Goal: Task Accomplishment & Management: Complete application form

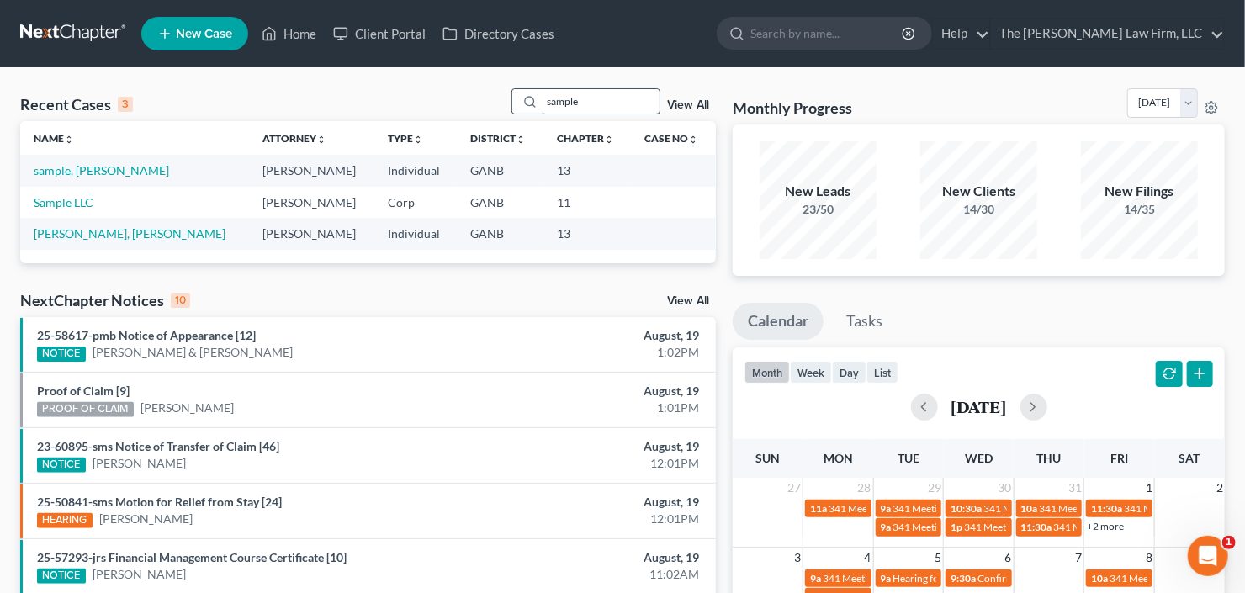
click at [585, 105] on input "sample" at bounding box center [601, 101] width 118 height 24
drag, startPoint x: 585, startPoint y: 105, endPoint x: 494, endPoint y: 125, distance: 92.9
click at [497, 125] on div "Recent Cases 3 sample View All Name unfold_more expand_more expand_less Attorne…" at bounding box center [368, 175] width 696 height 175
type input "[PERSON_NAME]"
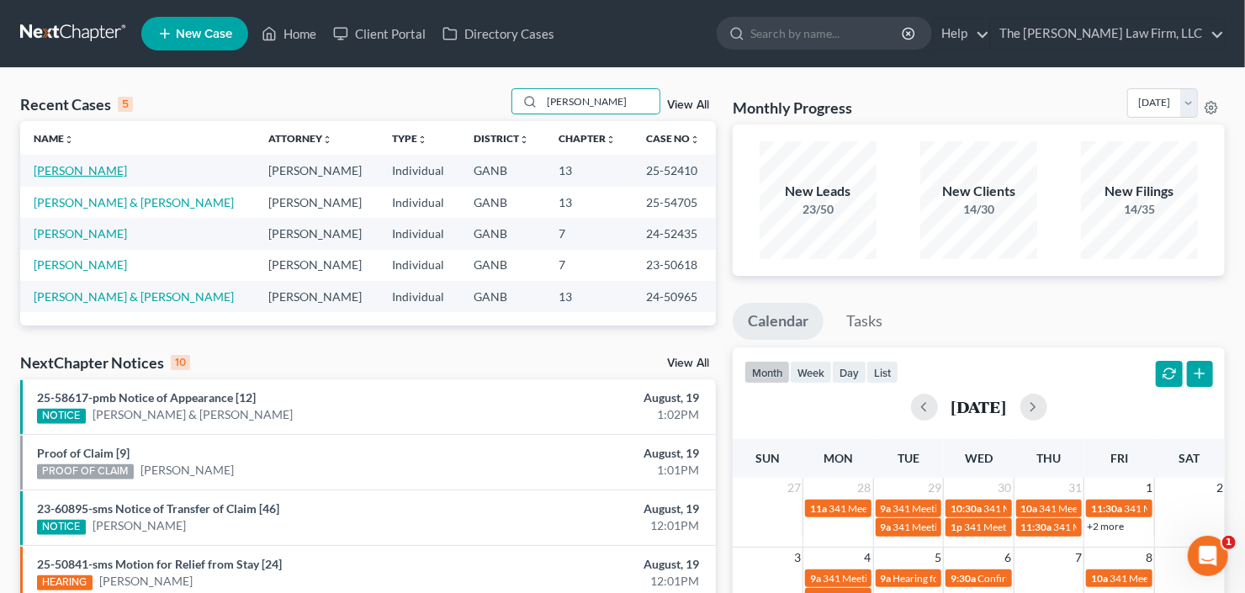
click at [65, 171] on link "[PERSON_NAME]" at bounding box center [80, 170] width 93 height 14
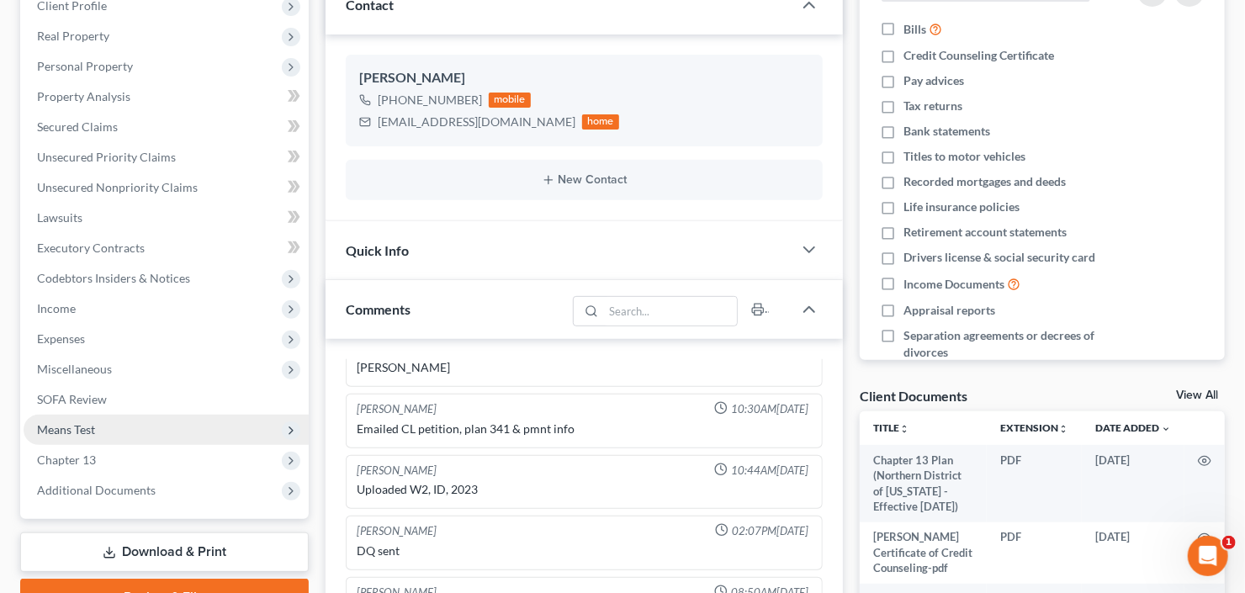
scroll to position [269, 0]
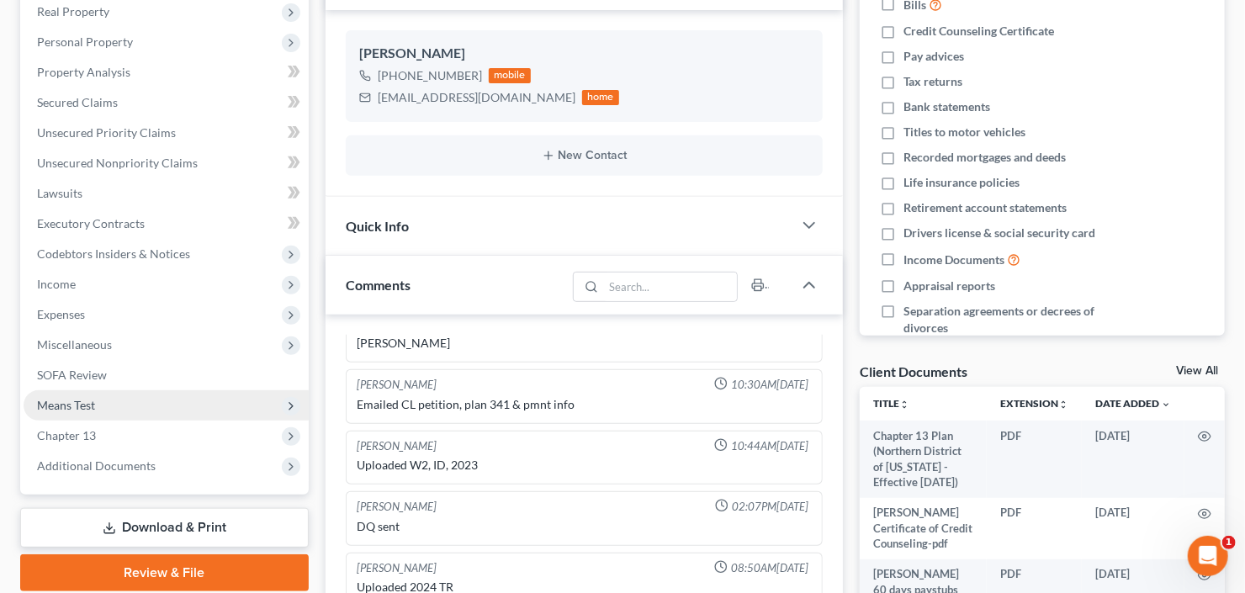
click at [80, 409] on span "Means Test" at bounding box center [66, 405] width 58 height 14
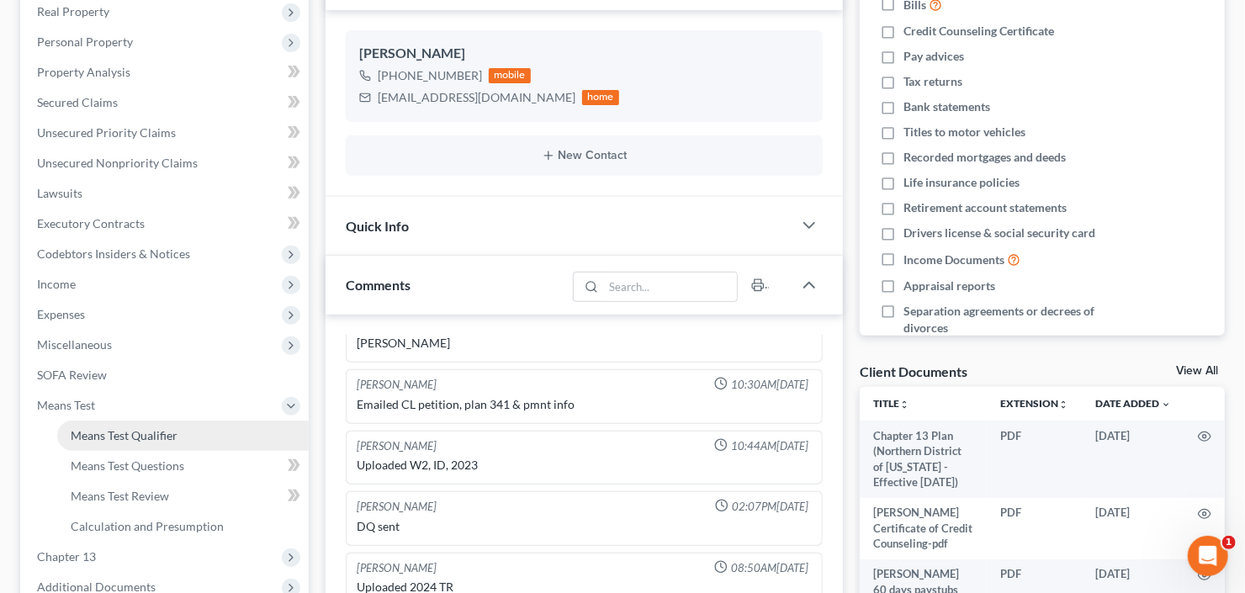
click at [100, 437] on span "Means Test Qualifier" at bounding box center [124, 435] width 107 height 14
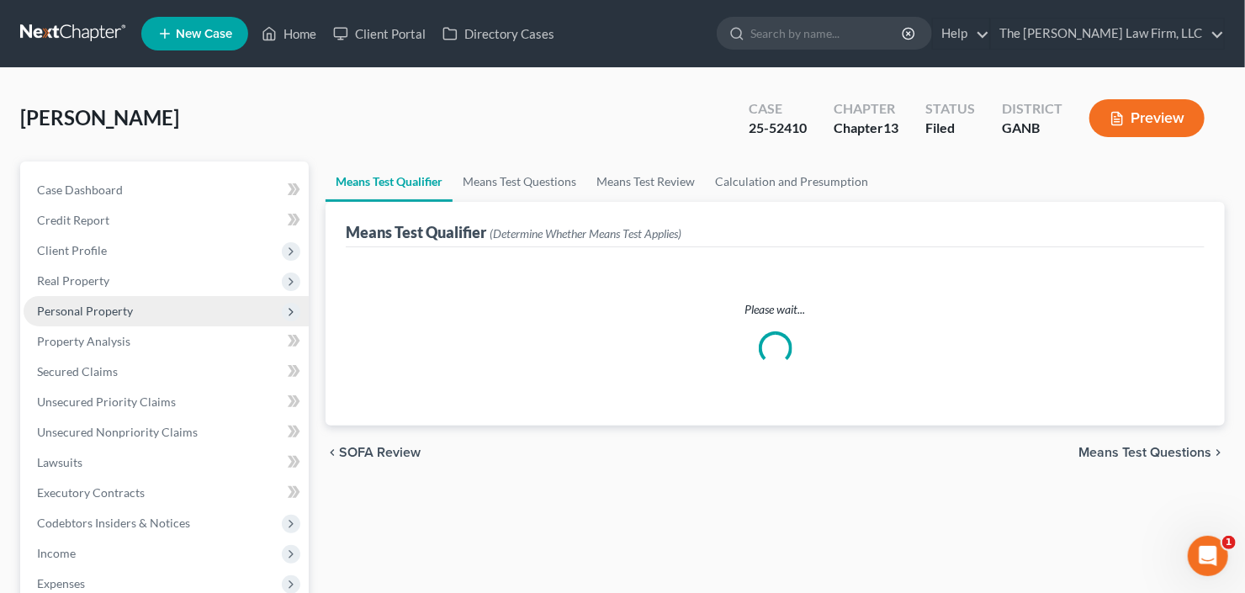
click at [90, 304] on span "Personal Property" at bounding box center [85, 311] width 96 height 14
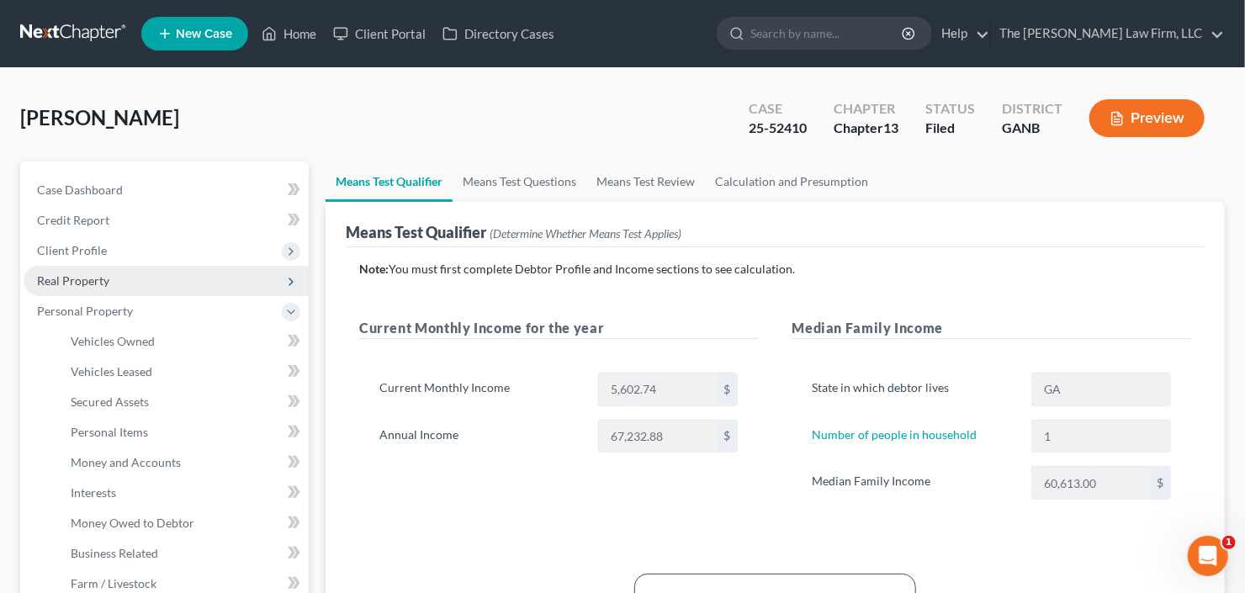
click at [99, 273] on span "Real Property" at bounding box center [73, 280] width 72 height 14
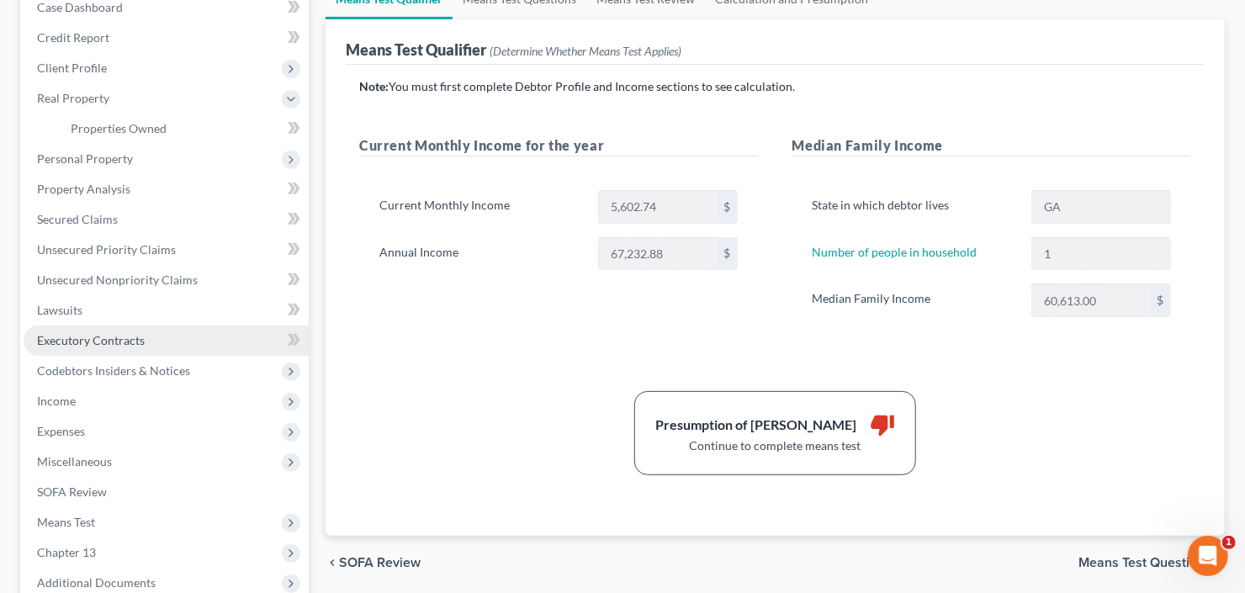
scroll to position [269, 0]
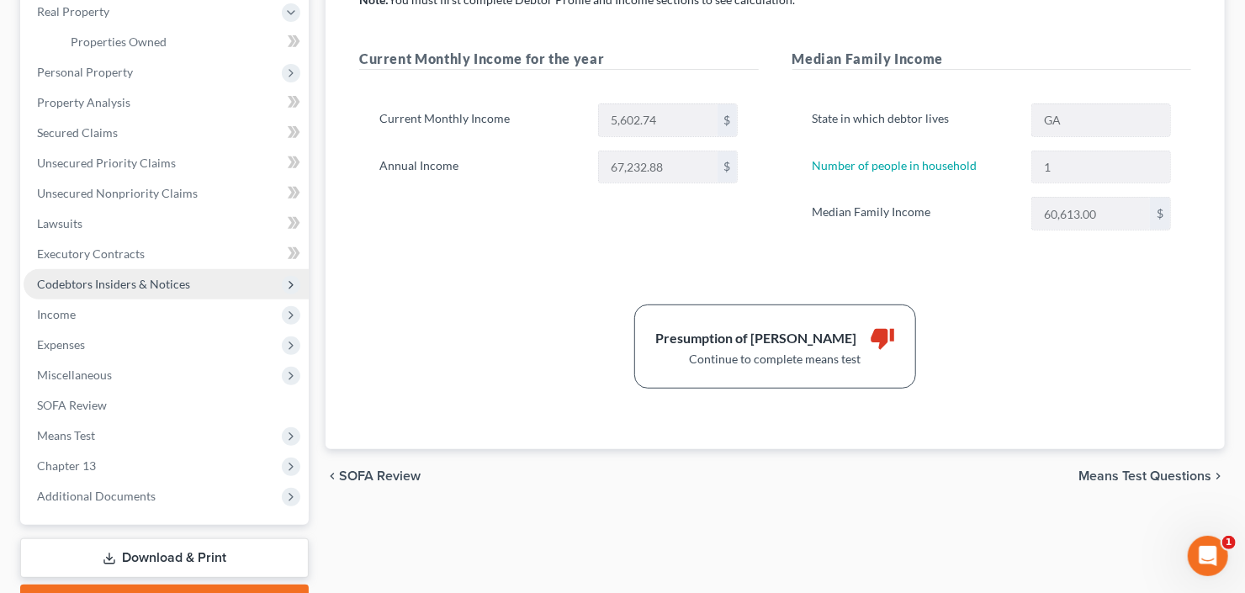
click at [116, 295] on span "Codebtors Insiders & Notices" at bounding box center [166, 284] width 285 height 30
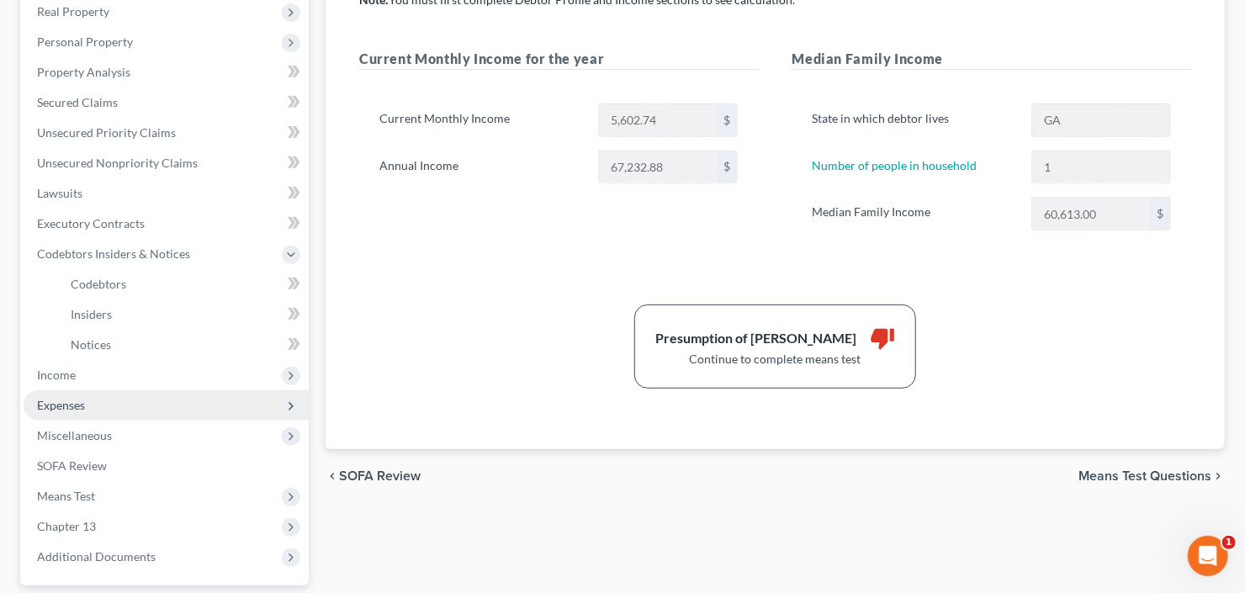
drag, startPoint x: 98, startPoint y: 400, endPoint x: 101, endPoint y: 389, distance: 12.0
click at [98, 399] on span "Expenses" at bounding box center [166, 405] width 285 height 30
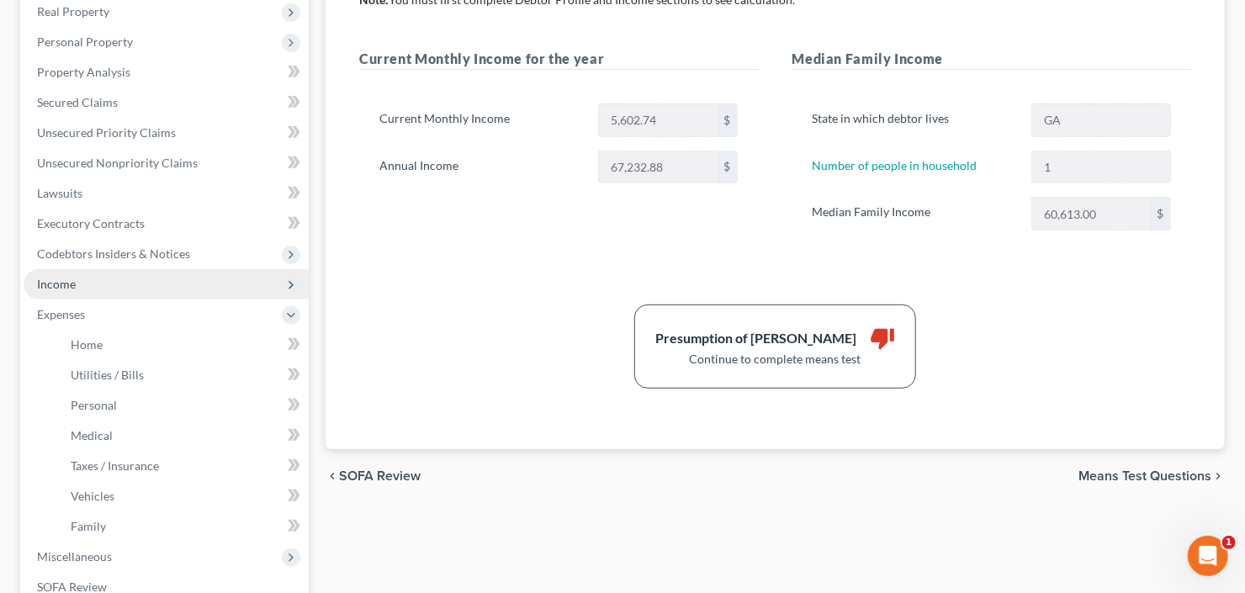
click at [119, 292] on span "Income" at bounding box center [166, 284] width 285 height 30
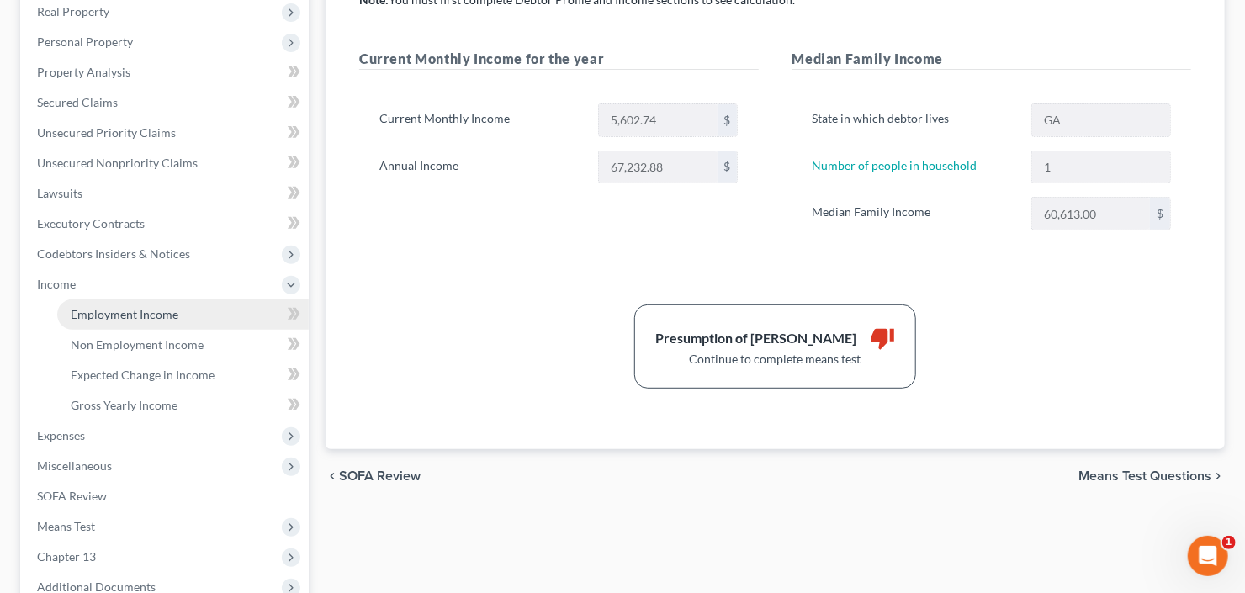
click at [126, 305] on link "Employment Income" at bounding box center [183, 315] width 252 height 30
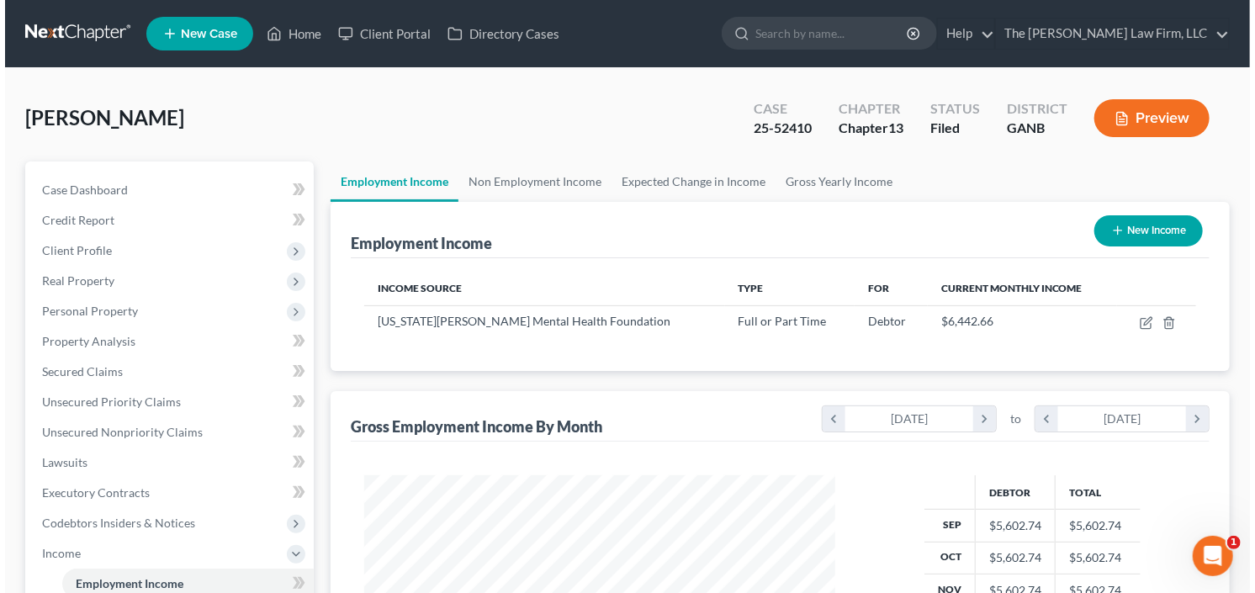
scroll to position [67, 0]
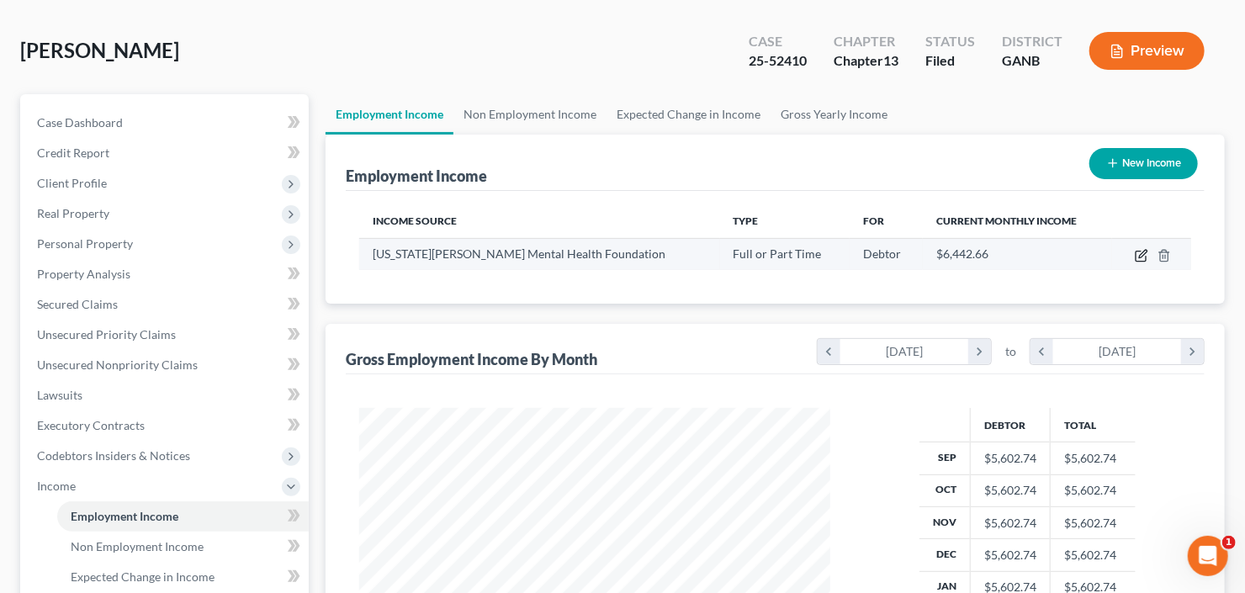
click at [1142, 253] on icon "button" at bounding box center [1141, 255] width 13 height 13
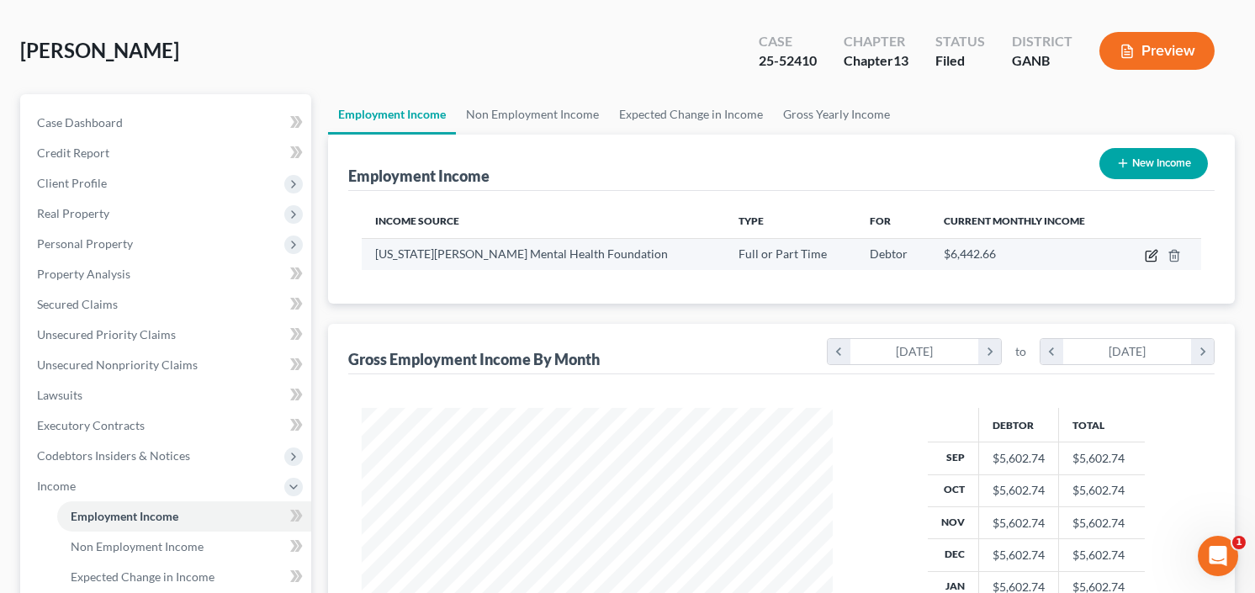
select select "0"
select select "10"
select select "1"
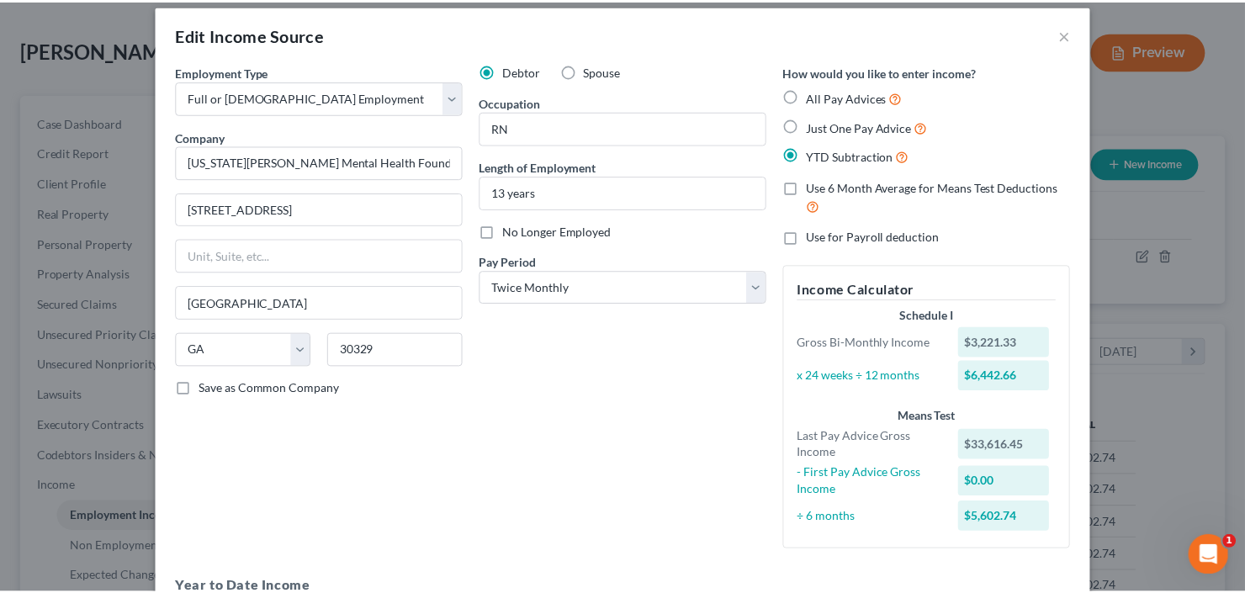
scroll to position [0, 0]
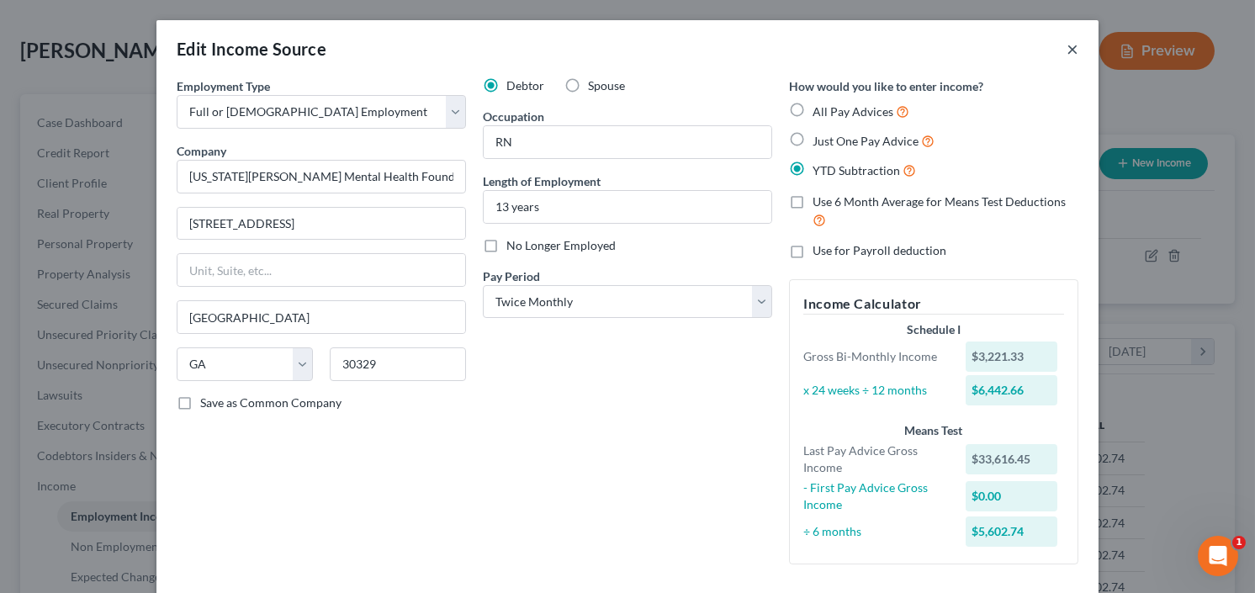
click at [1067, 47] on button "×" at bounding box center [1073, 49] width 12 height 20
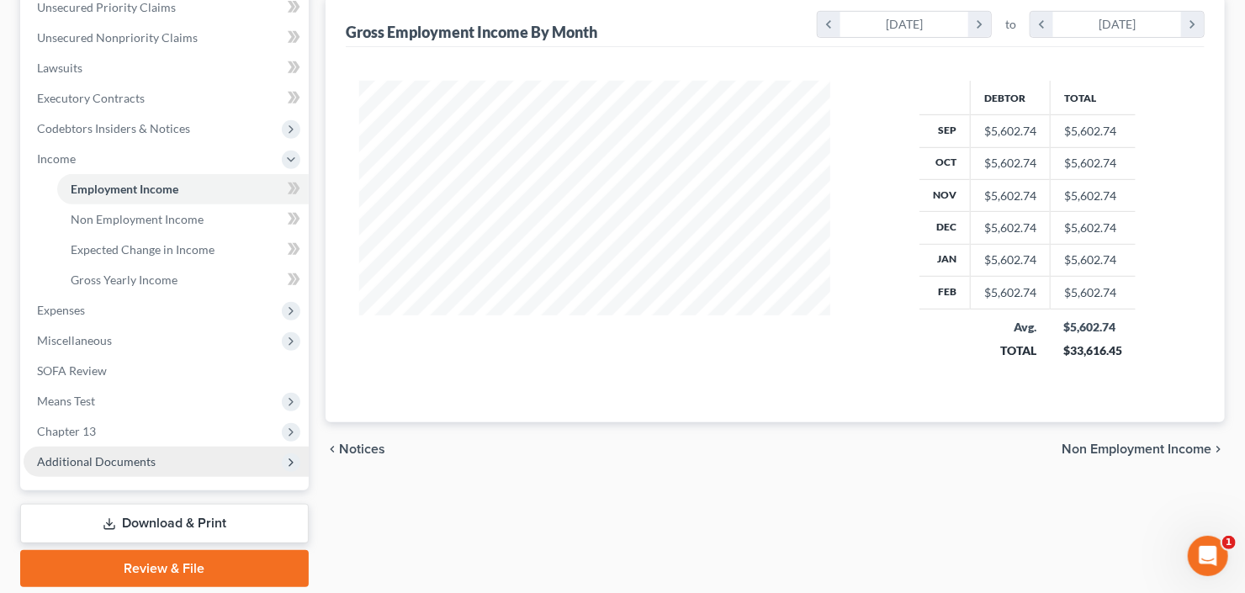
scroll to position [450, 0]
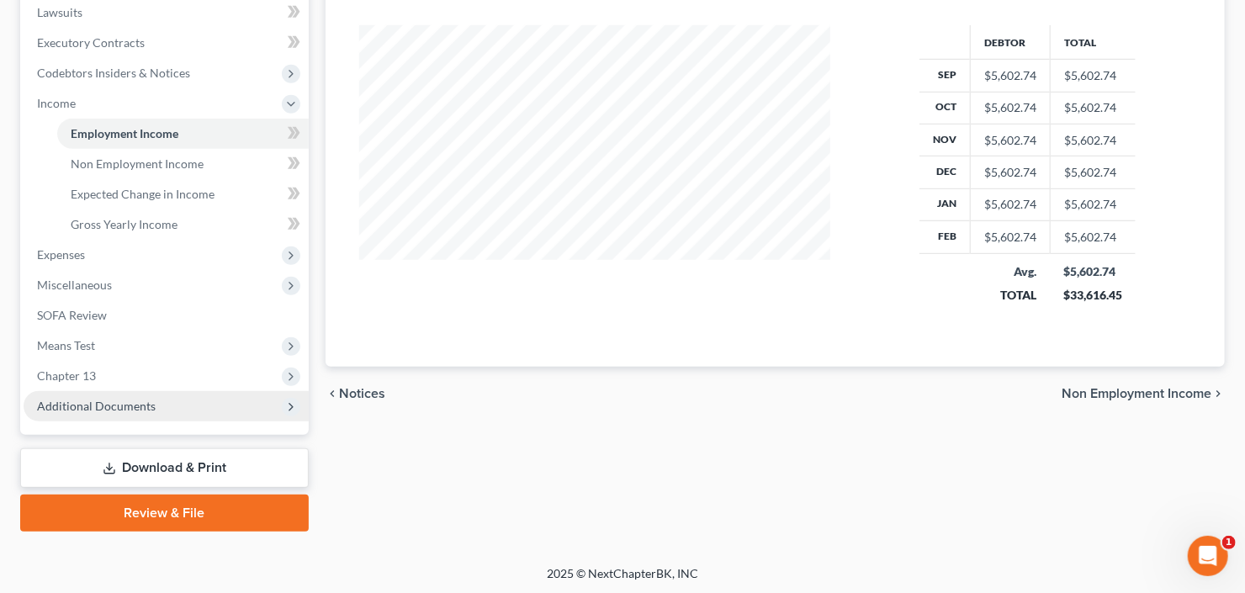
click at [97, 399] on span "Additional Documents" at bounding box center [96, 406] width 119 height 14
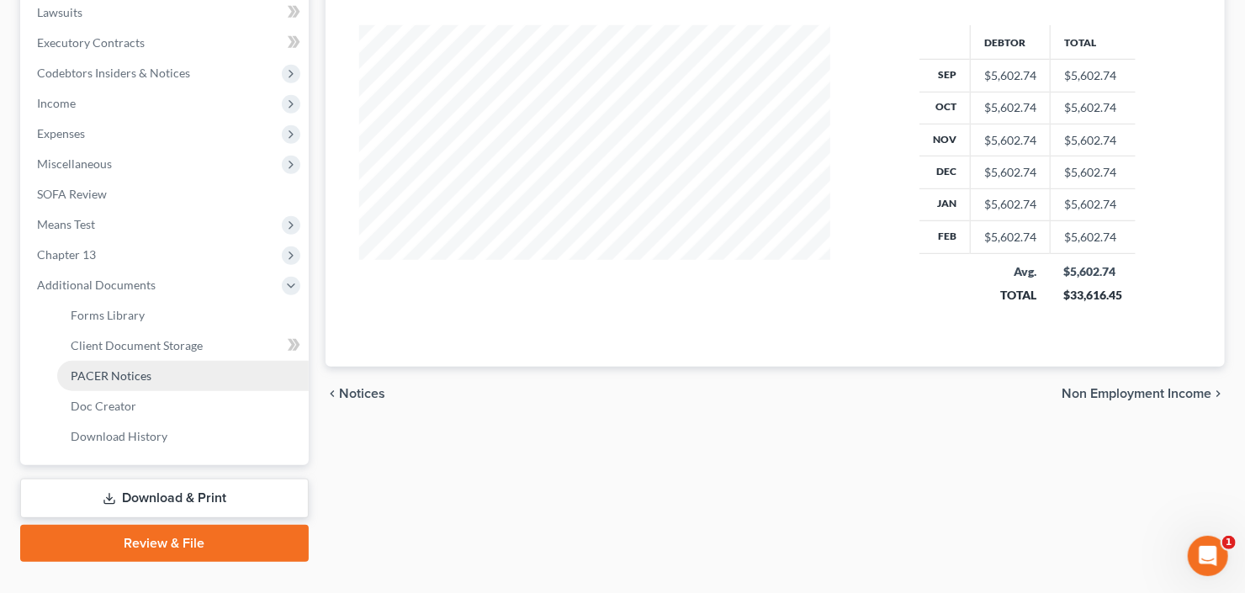
click at [135, 378] on span "PACER Notices" at bounding box center [111, 375] width 81 height 14
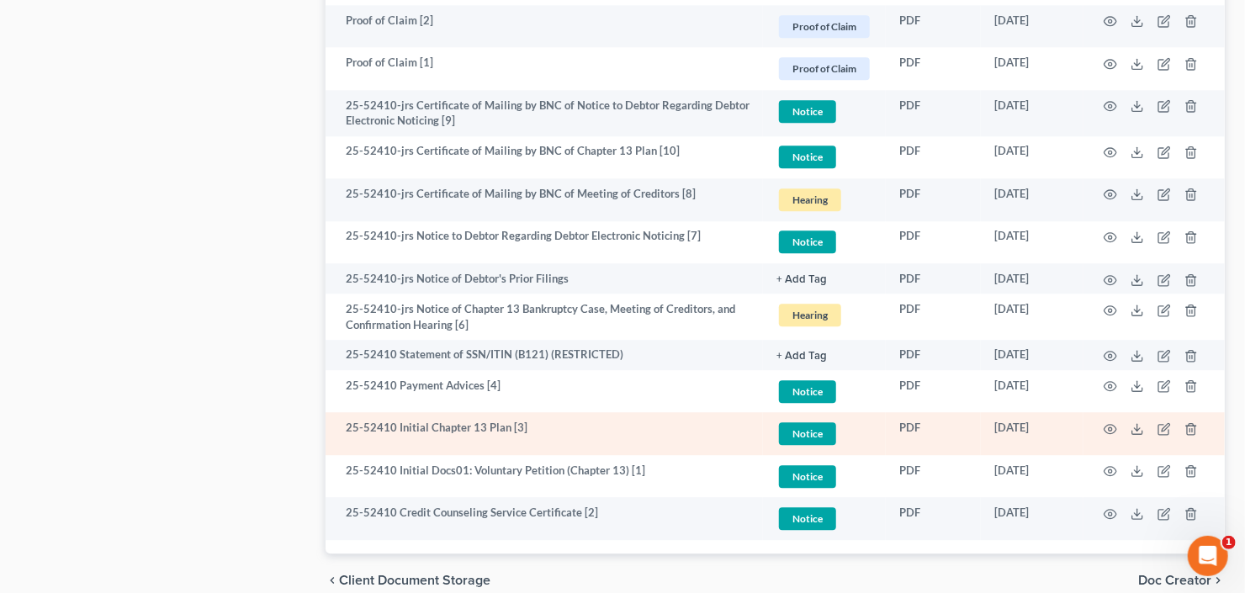
scroll to position [2141, 0]
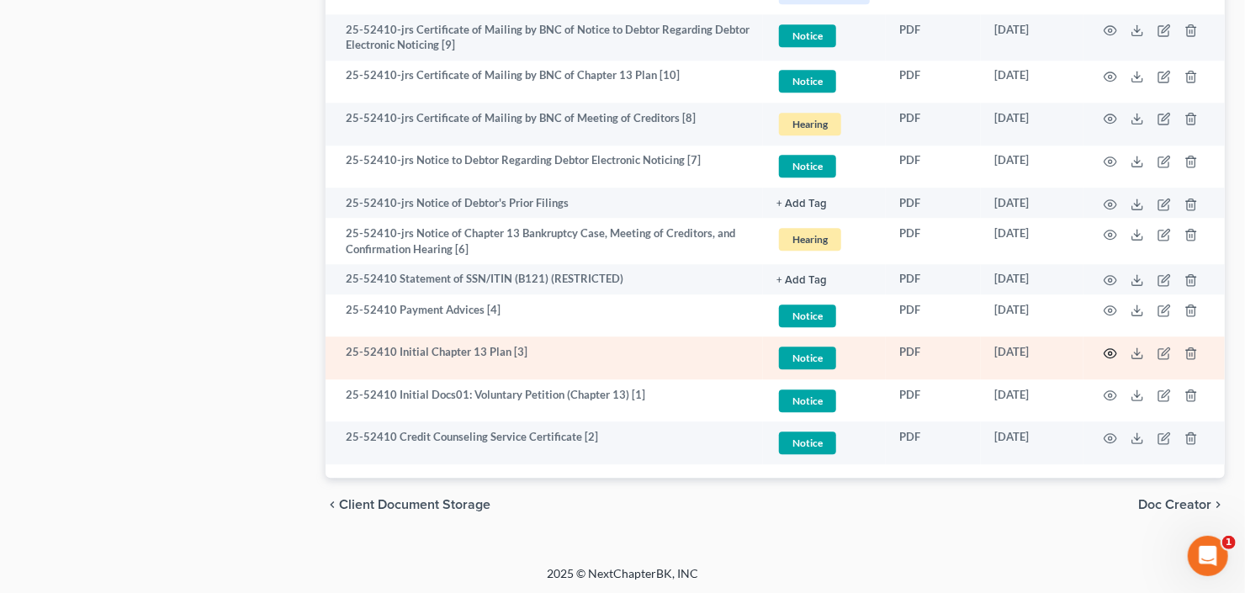
click at [1110, 352] on circle "button" at bounding box center [1110, 353] width 3 height 3
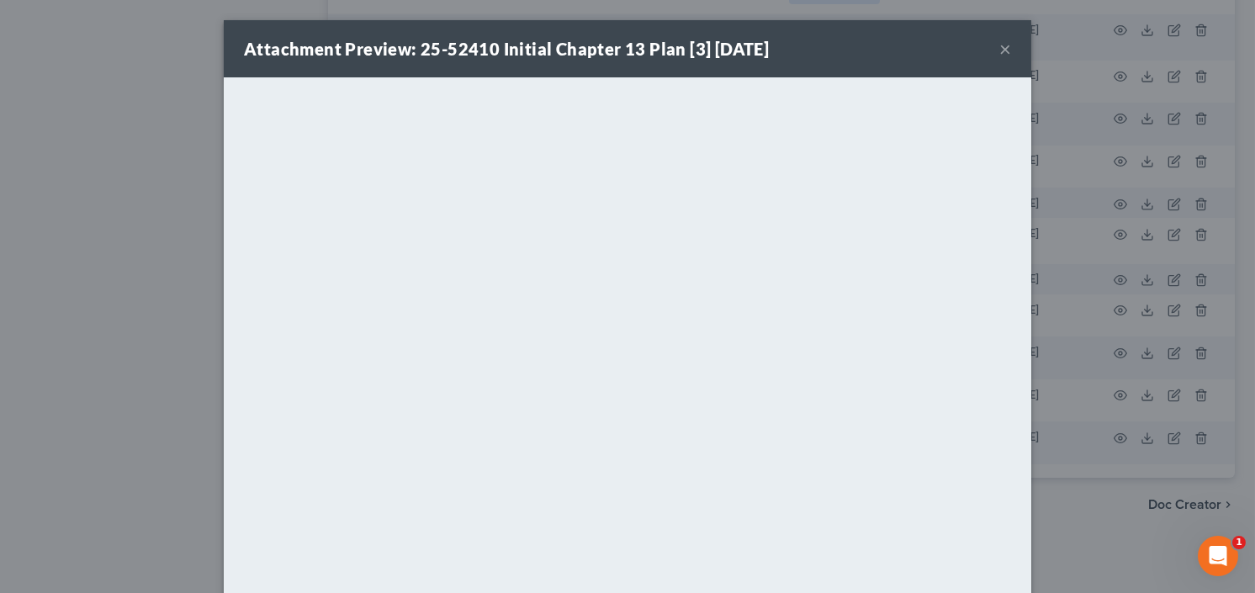
click at [999, 52] on button "×" at bounding box center [1005, 49] width 12 height 20
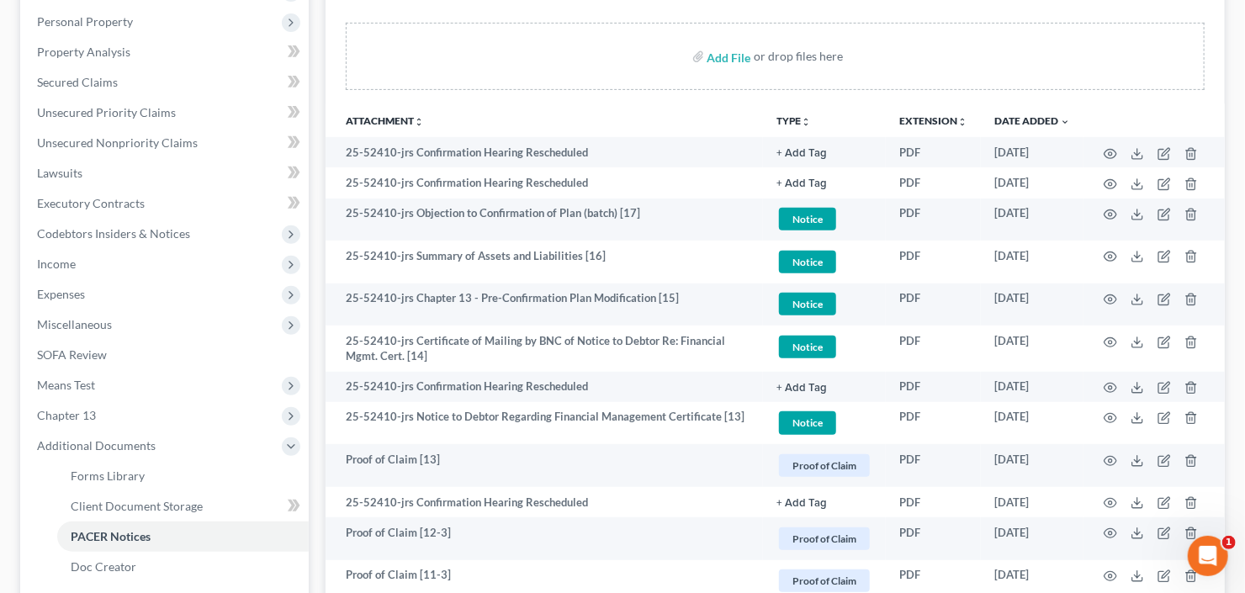
scroll to position [189, 0]
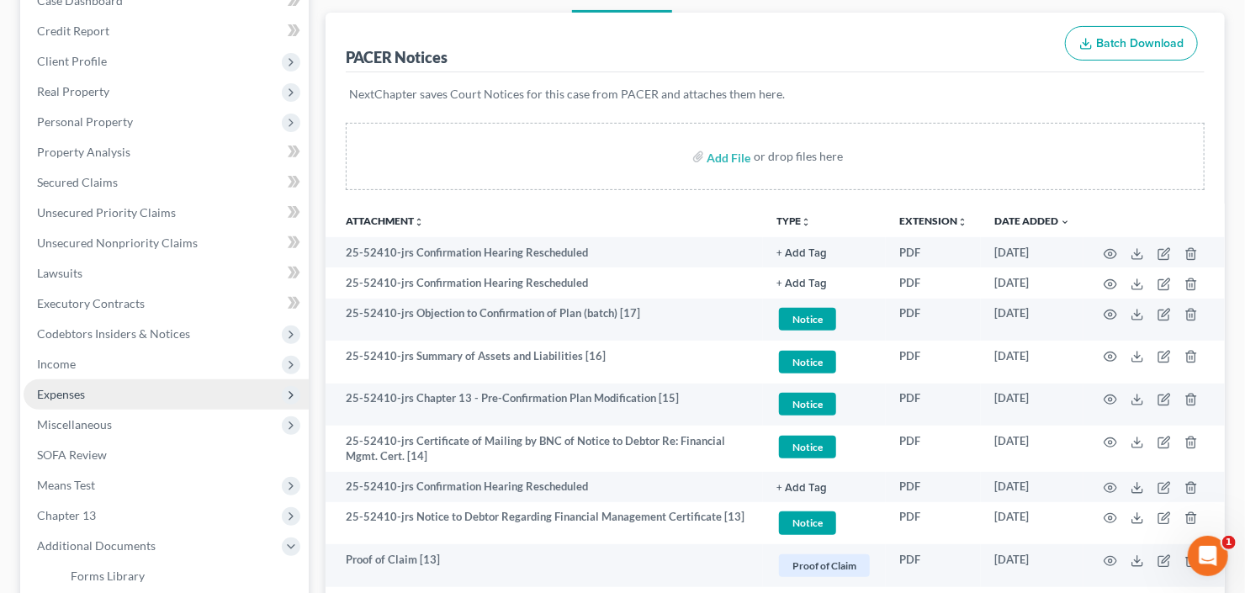
click at [76, 397] on span "Expenses" at bounding box center [61, 394] width 48 height 14
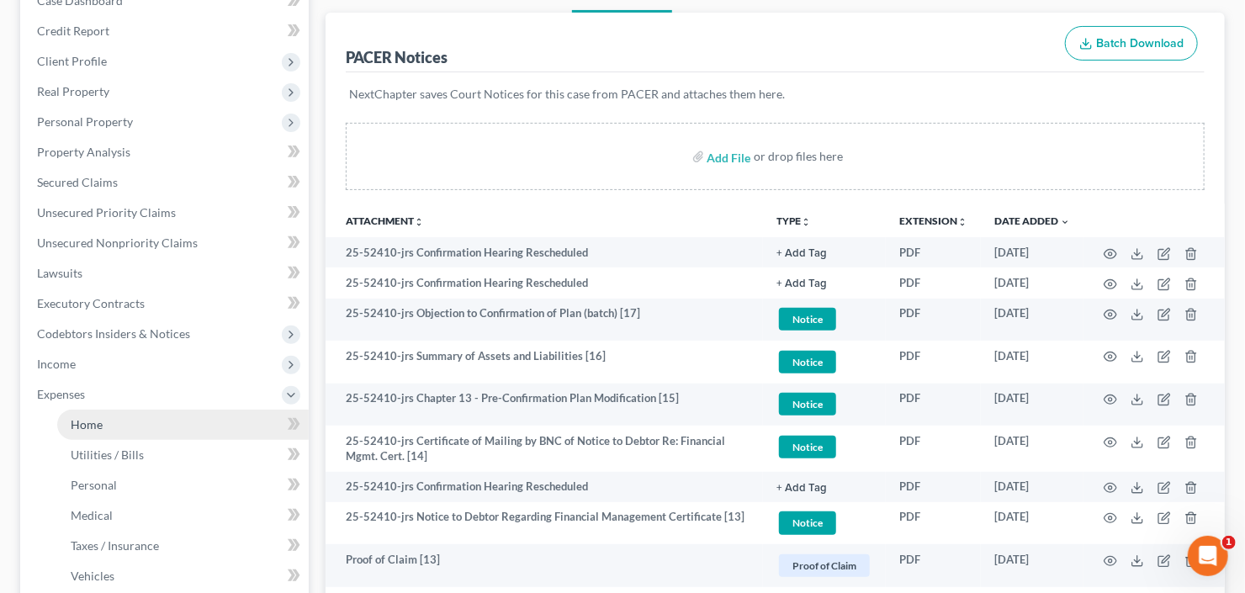
click at [102, 420] on link "Home" at bounding box center [183, 425] width 252 height 30
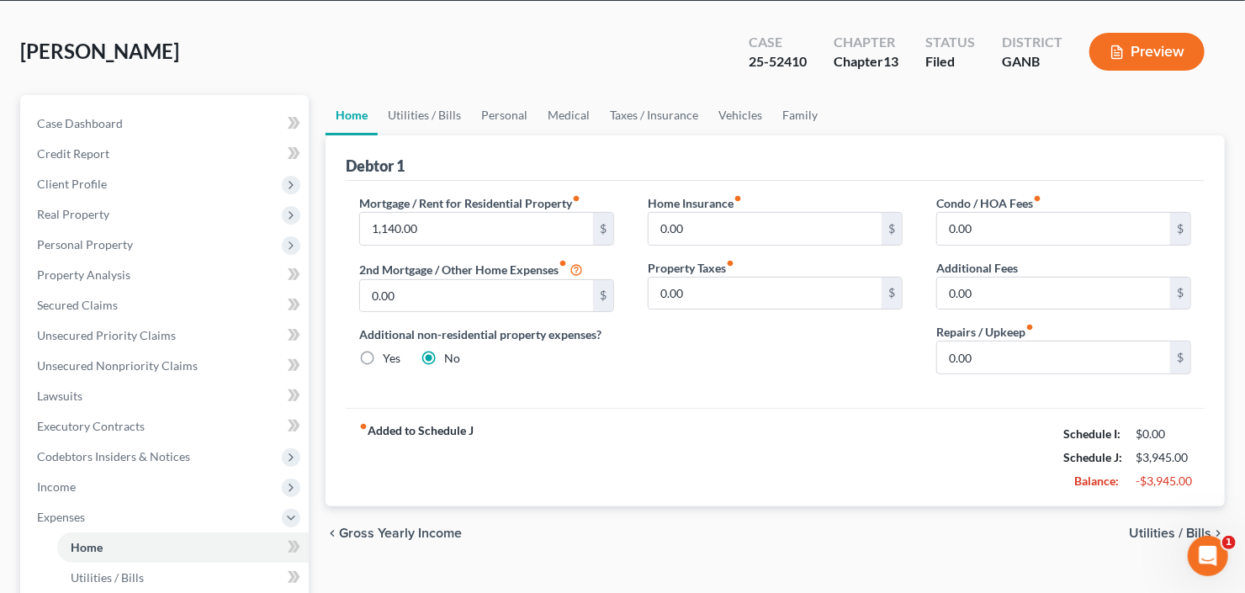
scroll to position [67, 0]
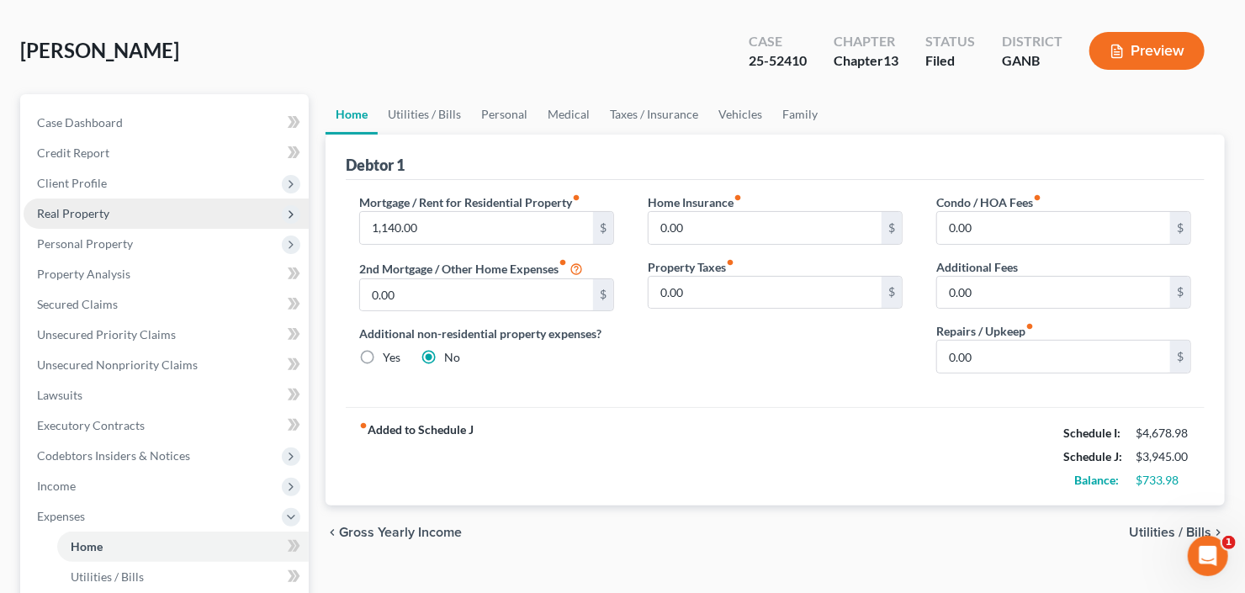
click at [75, 214] on span "Real Property" at bounding box center [73, 213] width 72 height 14
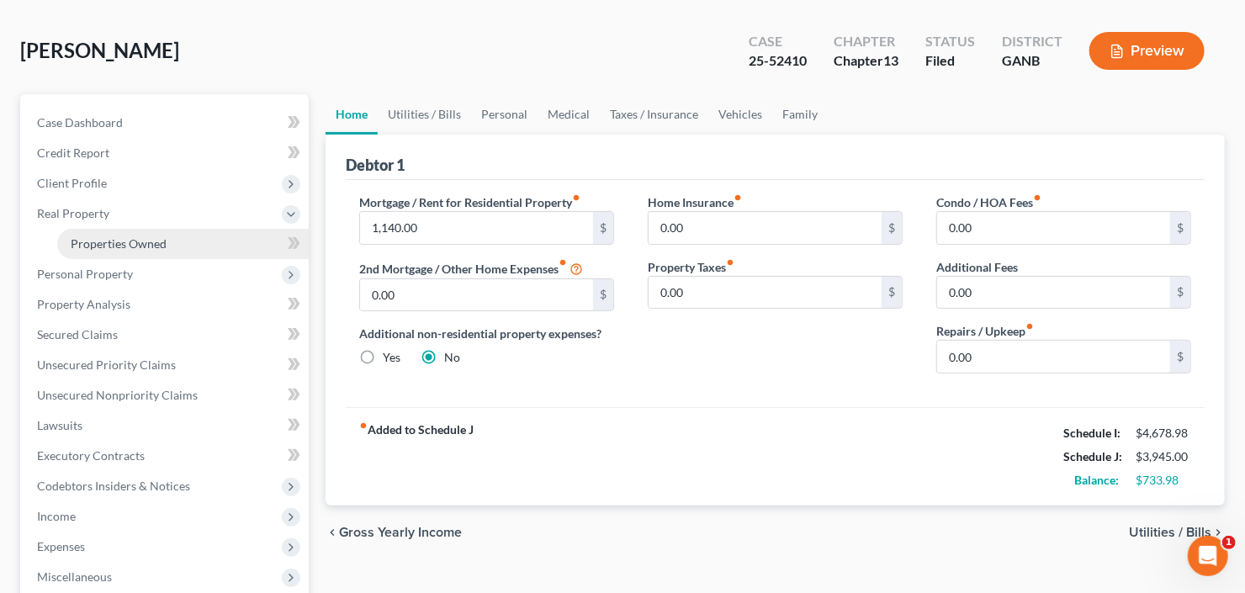
click at [108, 238] on span "Properties Owned" at bounding box center [119, 243] width 96 height 14
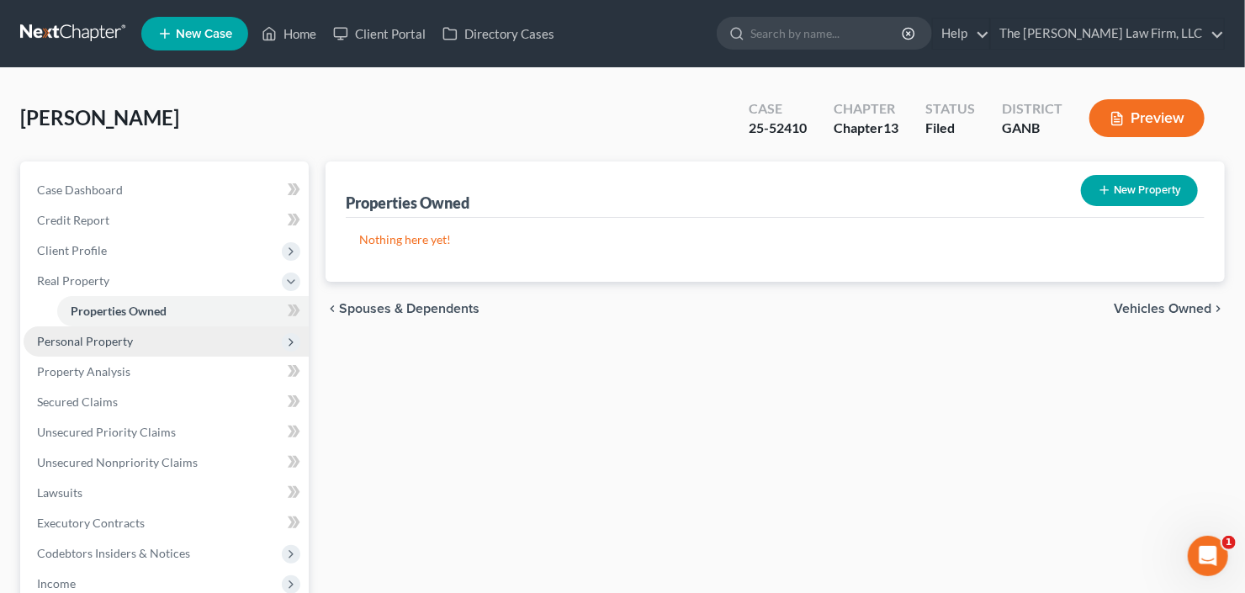
click at [116, 340] on span "Personal Property" at bounding box center [85, 341] width 96 height 14
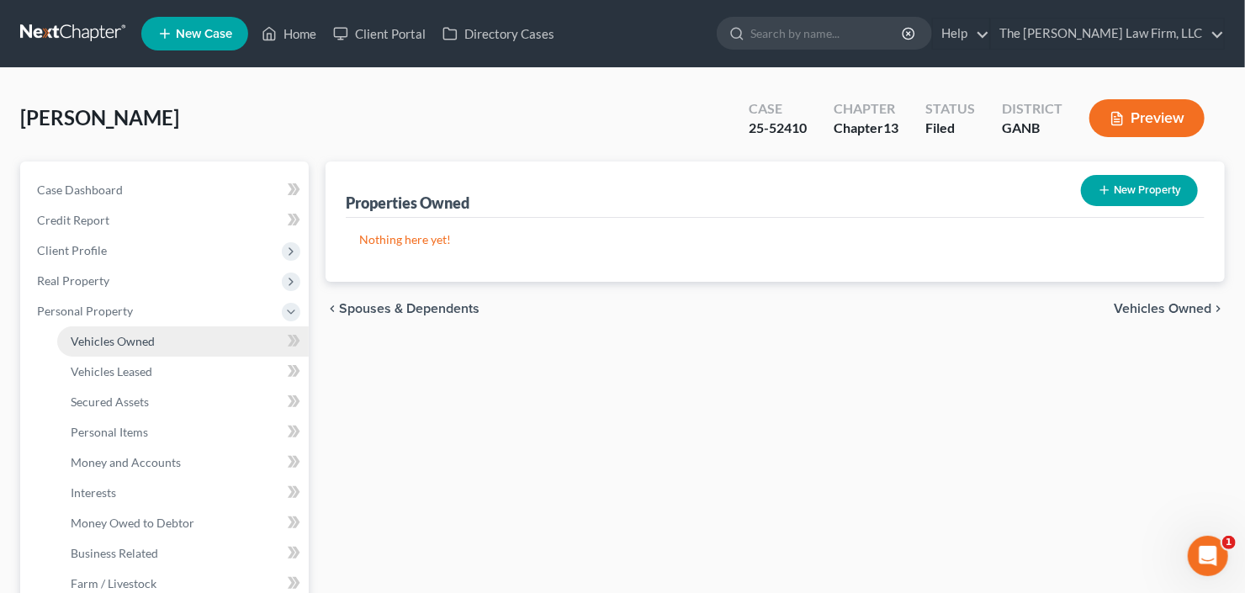
click at [124, 336] on span "Vehicles Owned" at bounding box center [113, 341] width 84 height 14
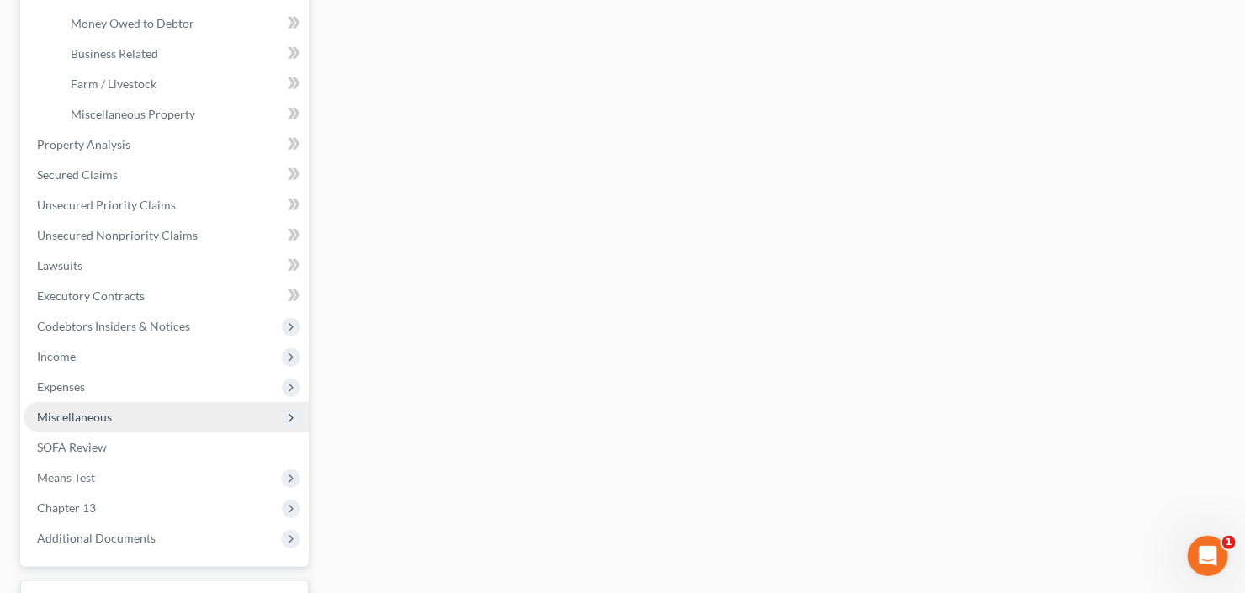
scroll to position [538, 0]
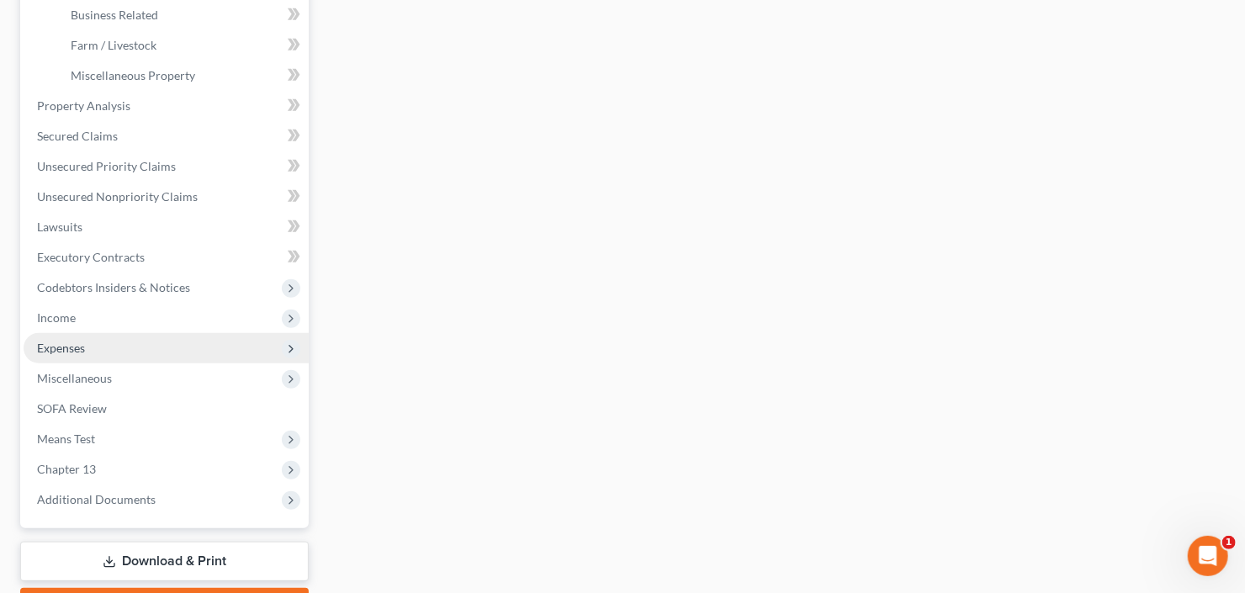
click at [76, 352] on span "Expenses" at bounding box center [61, 348] width 48 height 14
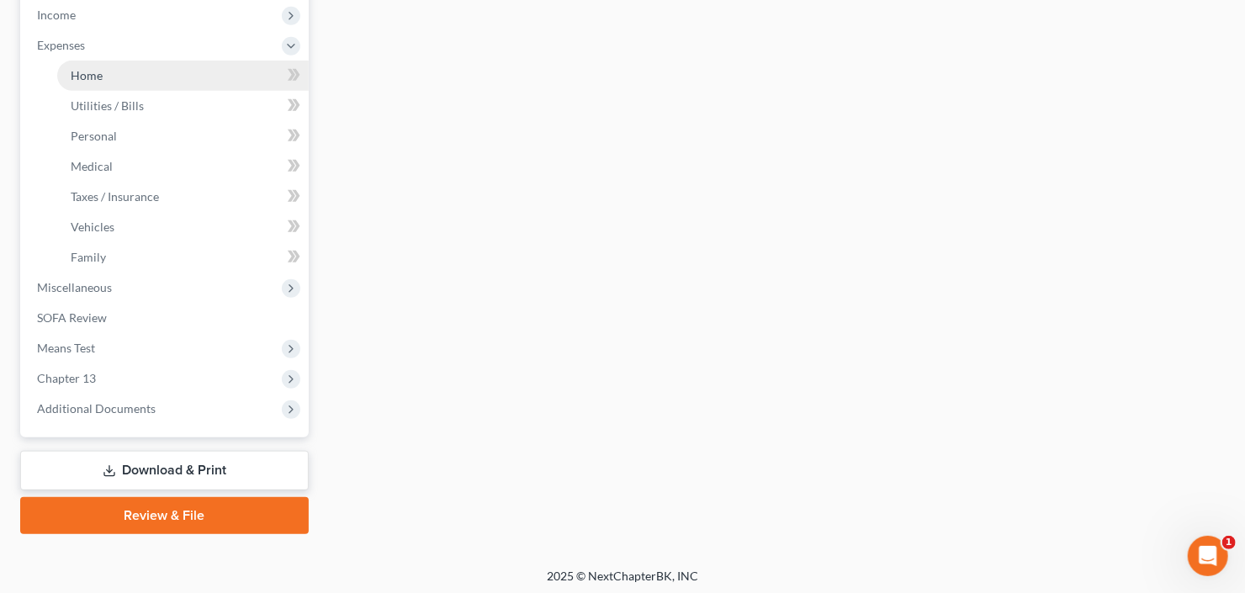
click at [89, 77] on span "Home" at bounding box center [87, 75] width 32 height 14
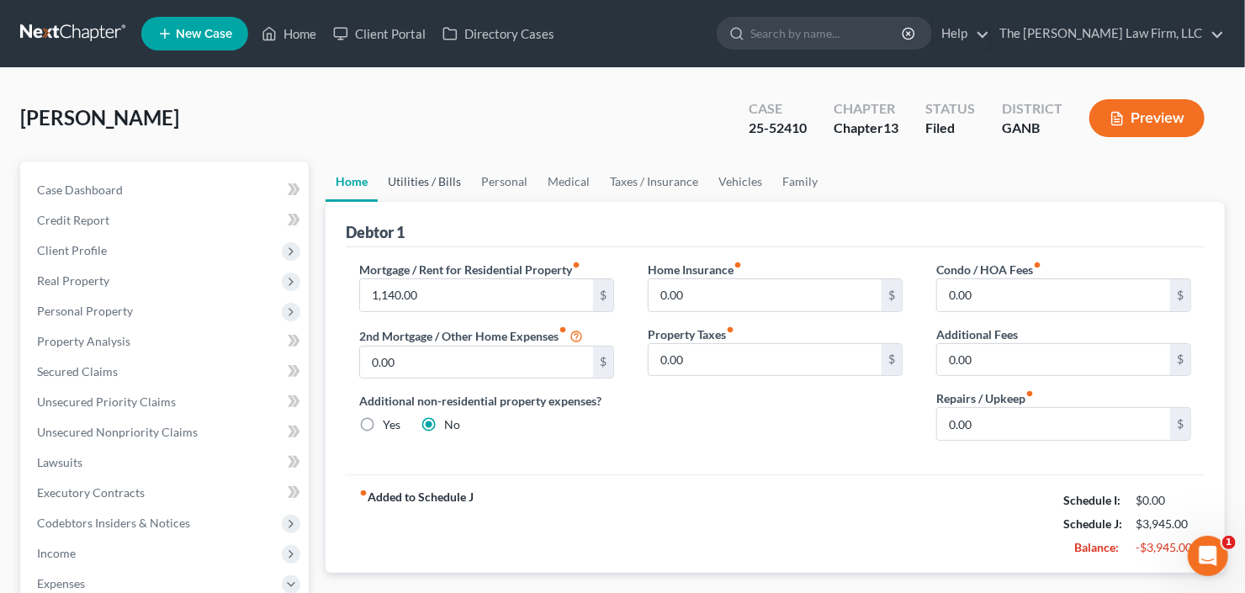
click at [389, 184] on link "Utilities / Bills" at bounding box center [424, 182] width 93 height 40
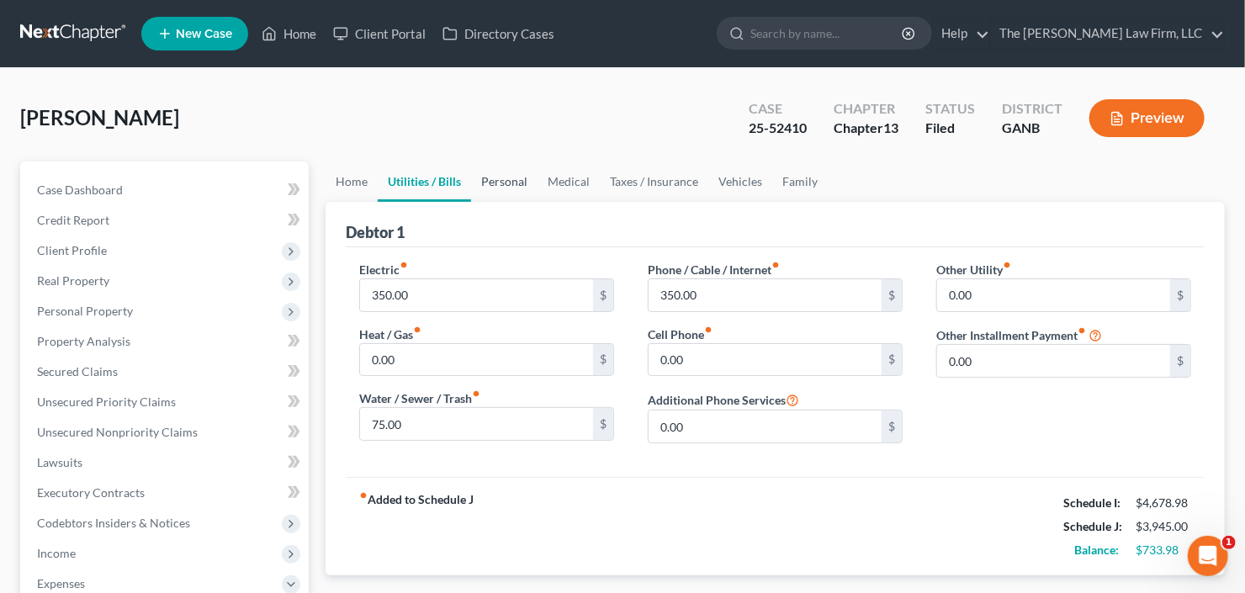
click at [496, 183] on link "Personal" at bounding box center [504, 182] width 66 height 40
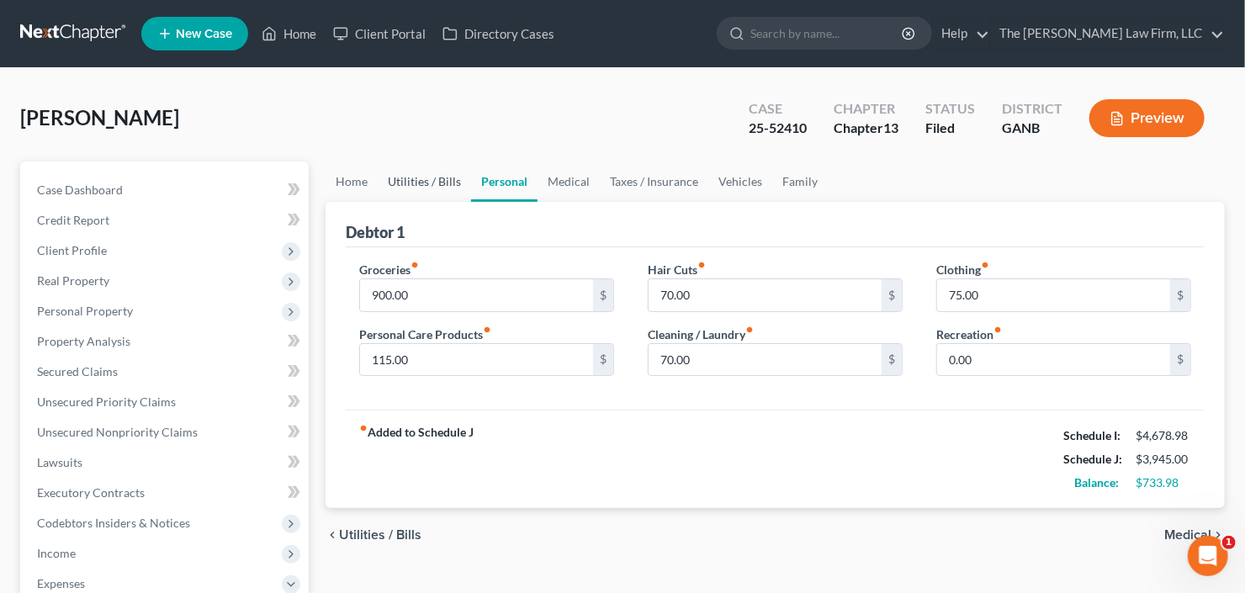
click at [432, 185] on link "Utilities / Bills" at bounding box center [424, 182] width 93 height 40
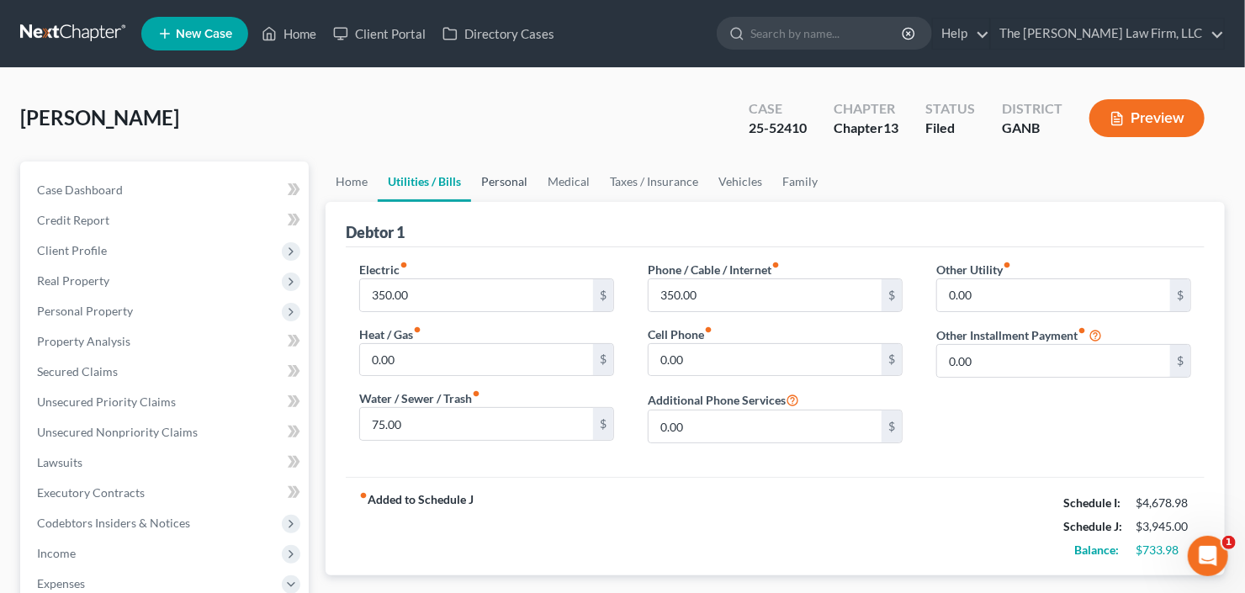
click at [489, 179] on link "Personal" at bounding box center [504, 182] width 66 height 40
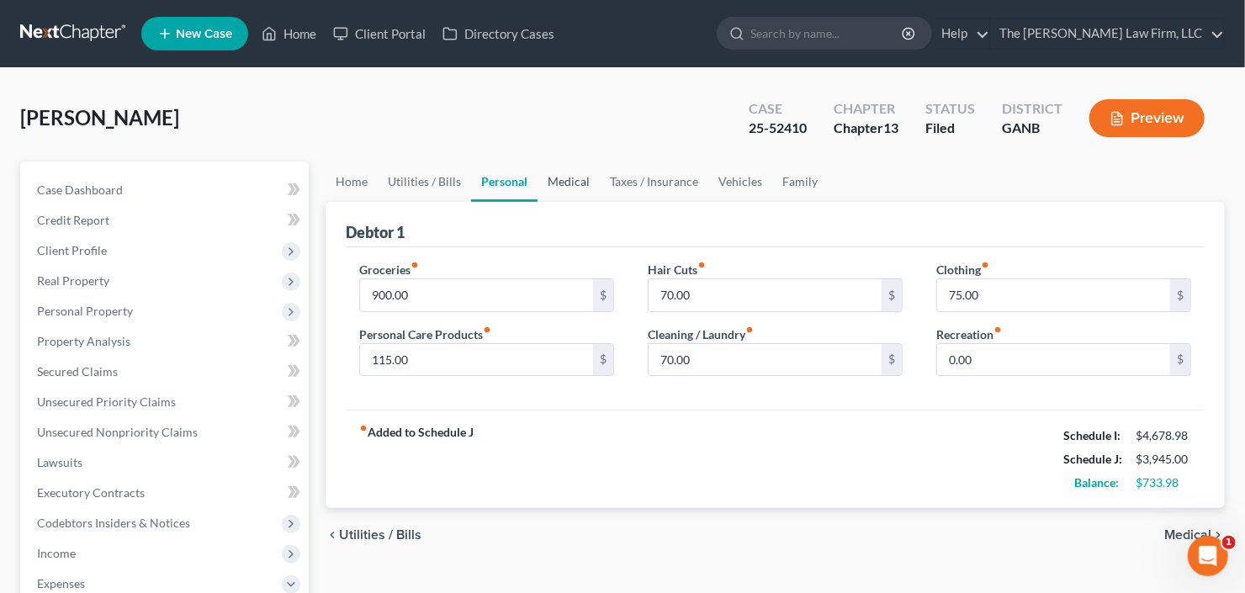
click at [554, 171] on link "Medical" at bounding box center [569, 182] width 62 height 40
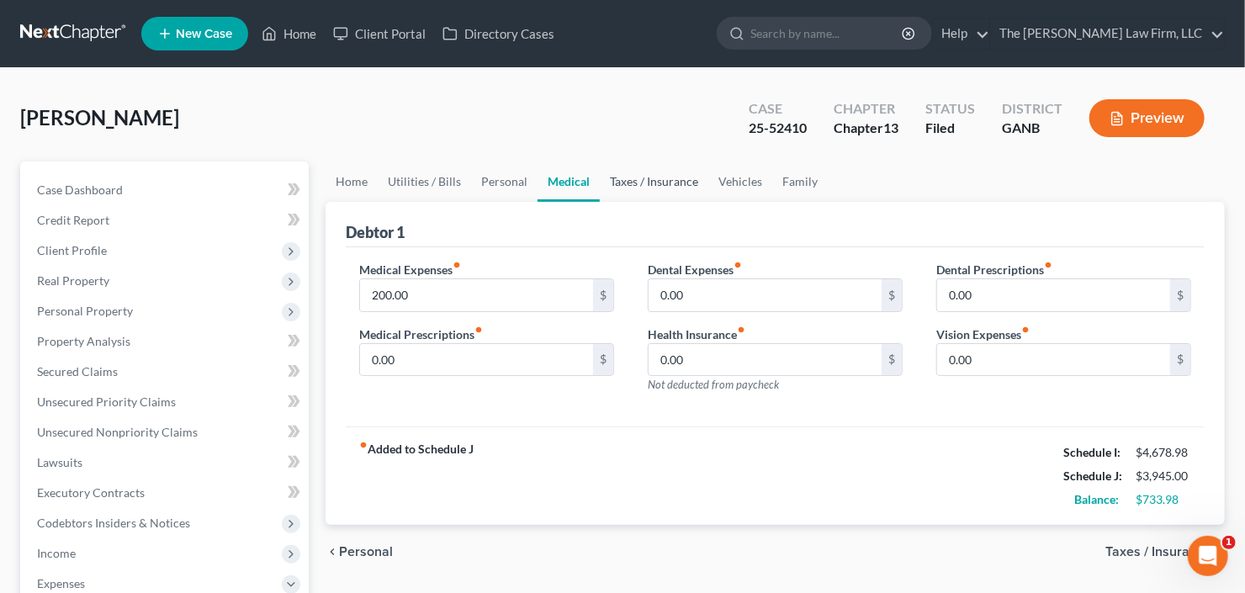
click at [657, 176] on link "Taxes / Insurance" at bounding box center [654, 182] width 109 height 40
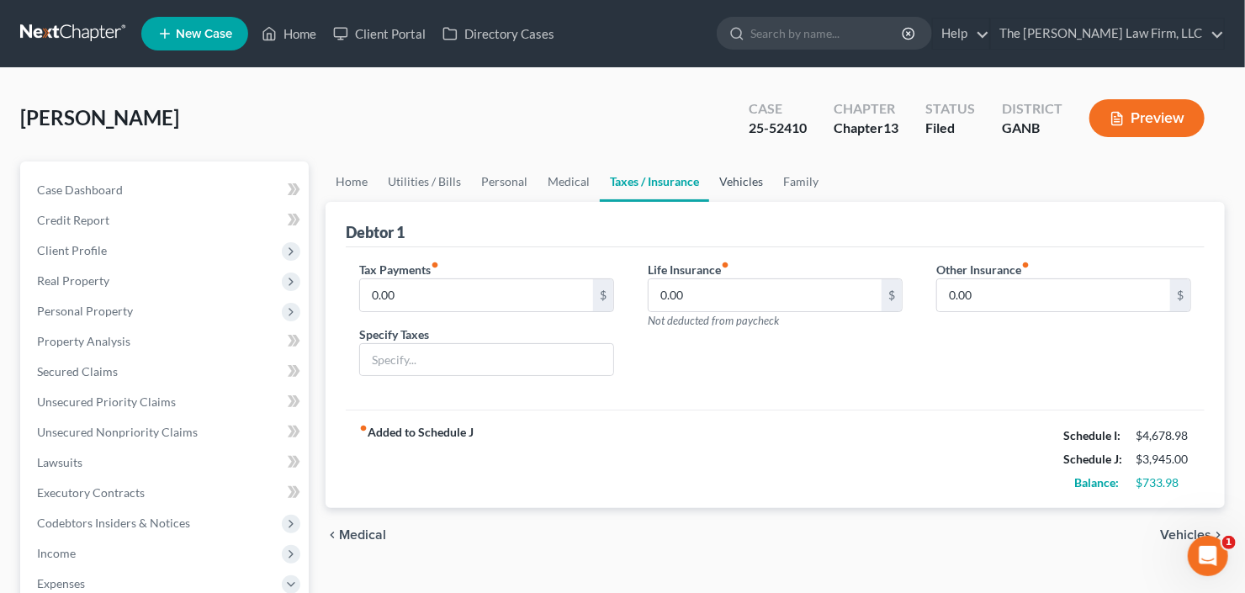
click at [734, 176] on link "Vehicles" at bounding box center [741, 182] width 64 height 40
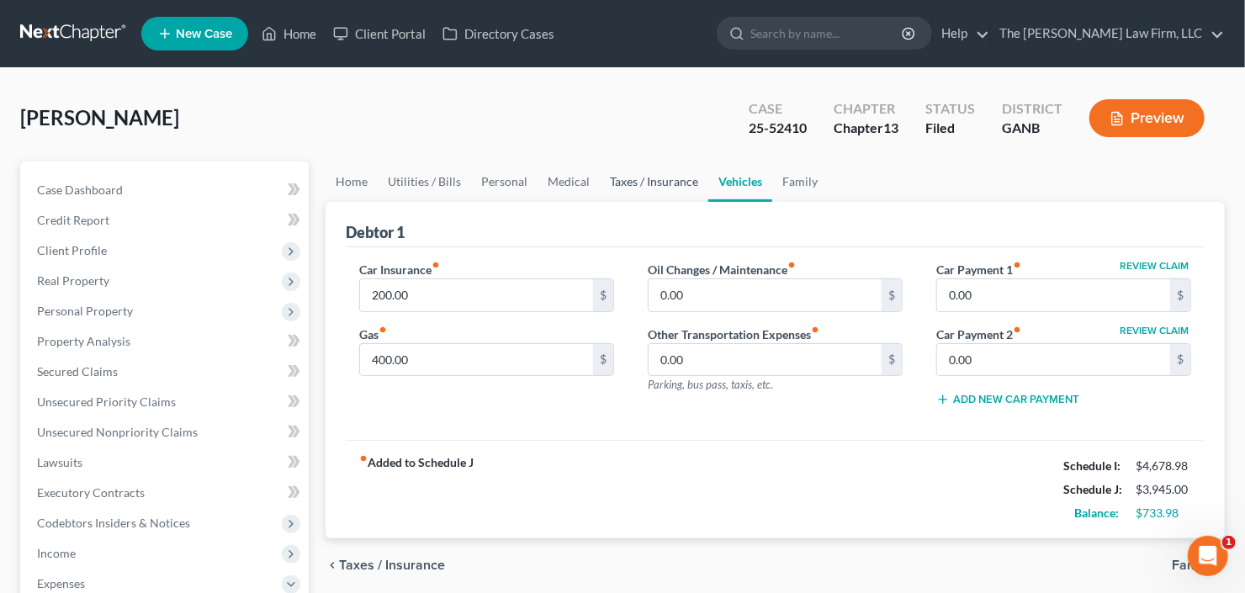
click at [648, 177] on link "Taxes / Insurance" at bounding box center [654, 182] width 109 height 40
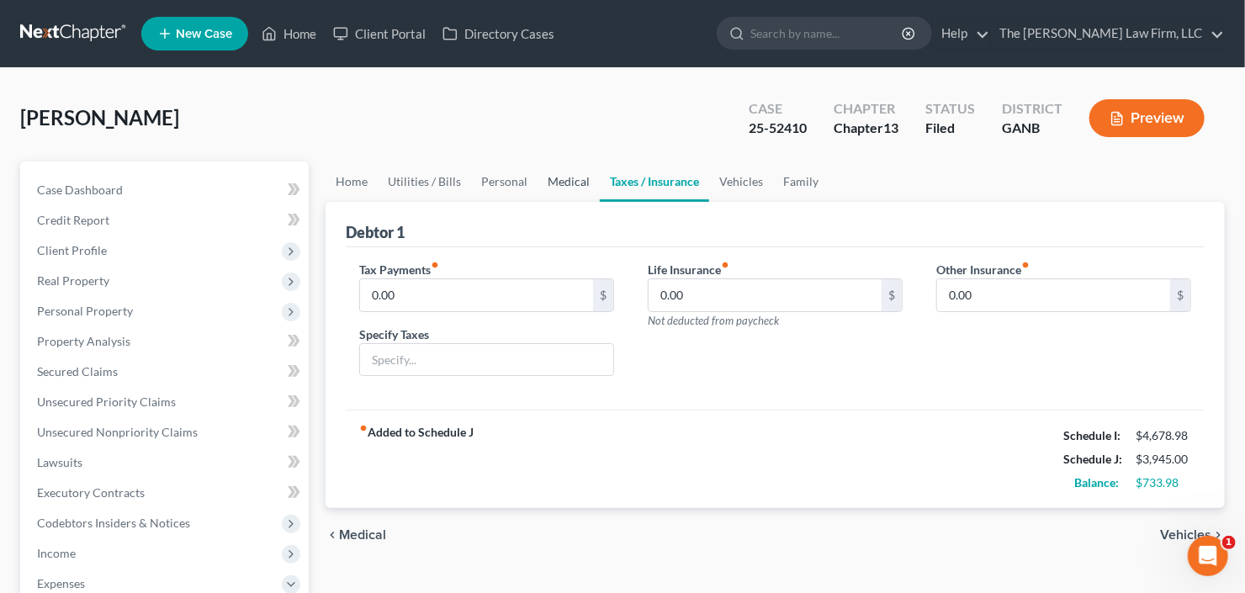
click at [543, 182] on link "Medical" at bounding box center [569, 182] width 62 height 40
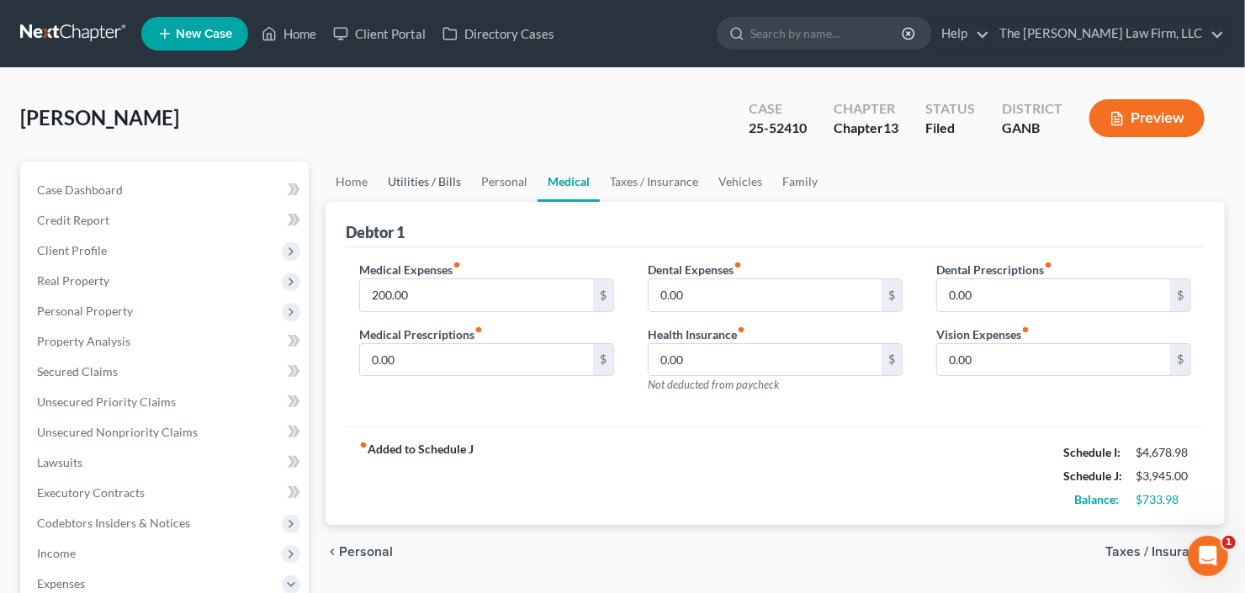
click at [466, 187] on link "Utilities / Bills" at bounding box center [424, 182] width 93 height 40
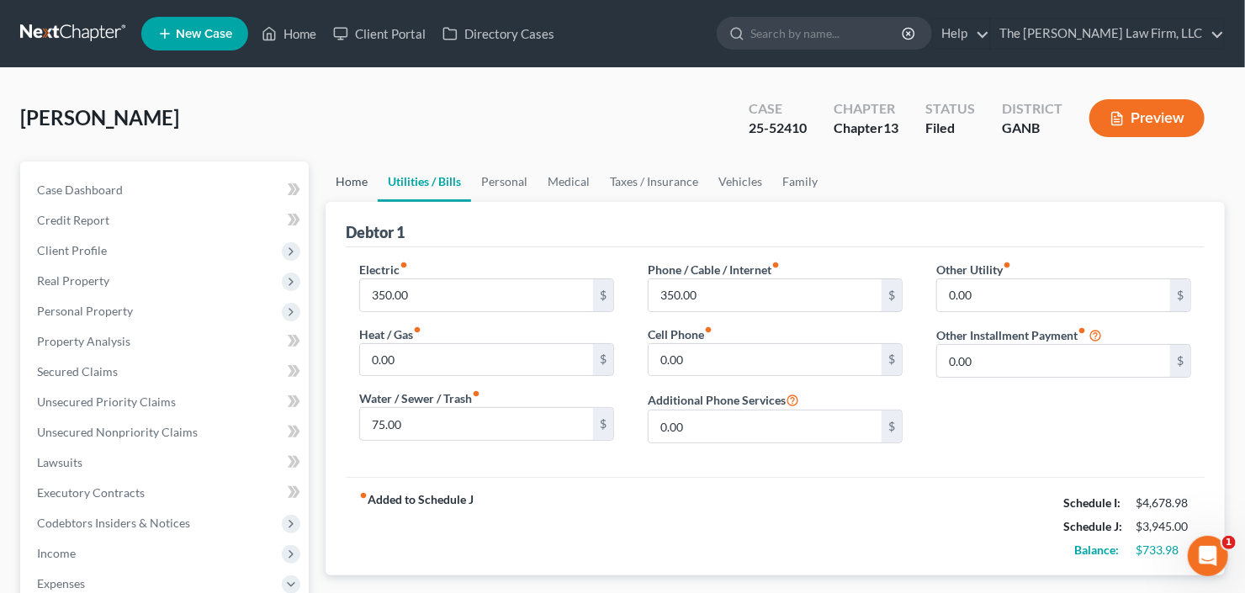
click at [329, 182] on link "Home" at bounding box center [352, 182] width 52 height 40
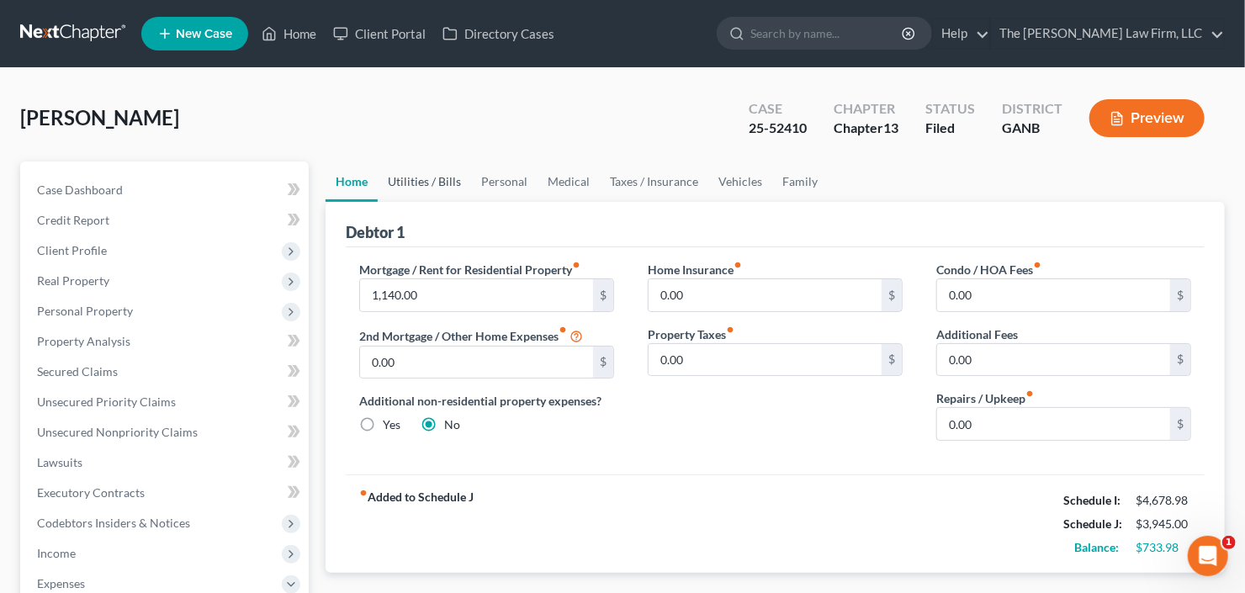
click at [406, 184] on link "Utilities / Bills" at bounding box center [424, 182] width 93 height 40
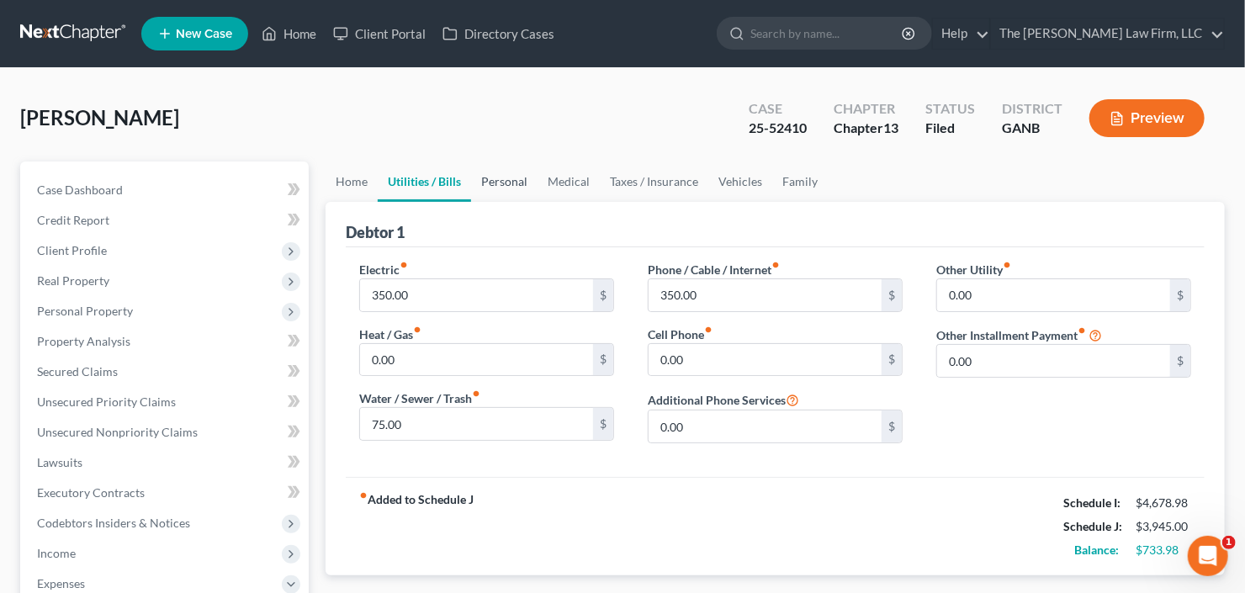
click at [512, 168] on link "Personal" at bounding box center [504, 182] width 66 height 40
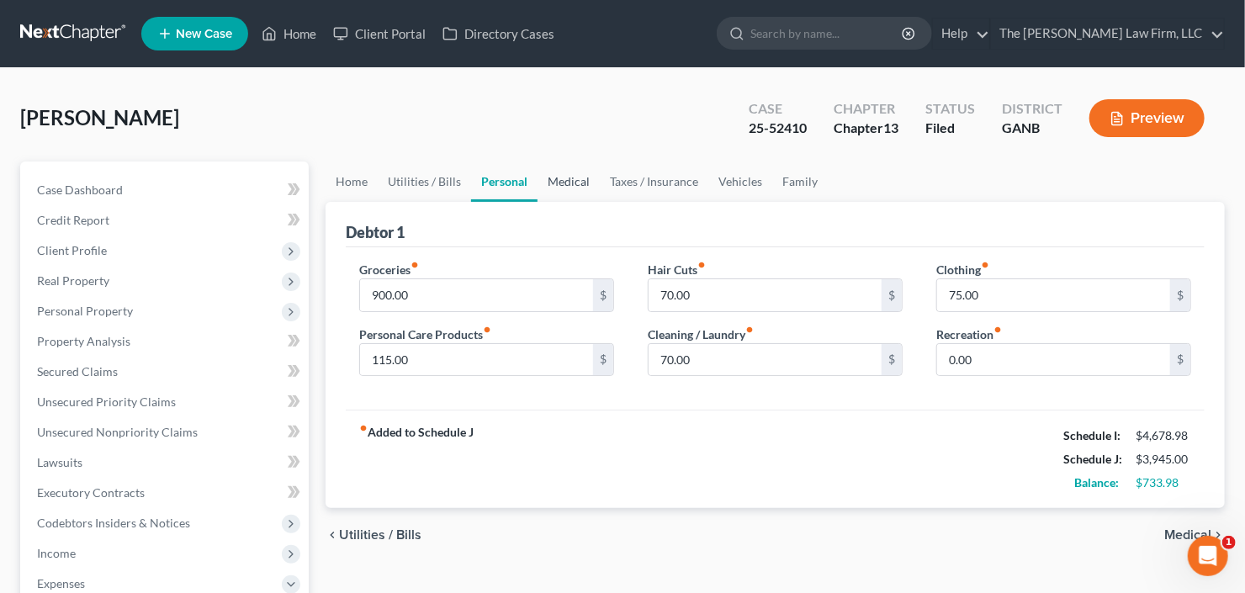
click at [549, 182] on link "Medical" at bounding box center [569, 182] width 62 height 40
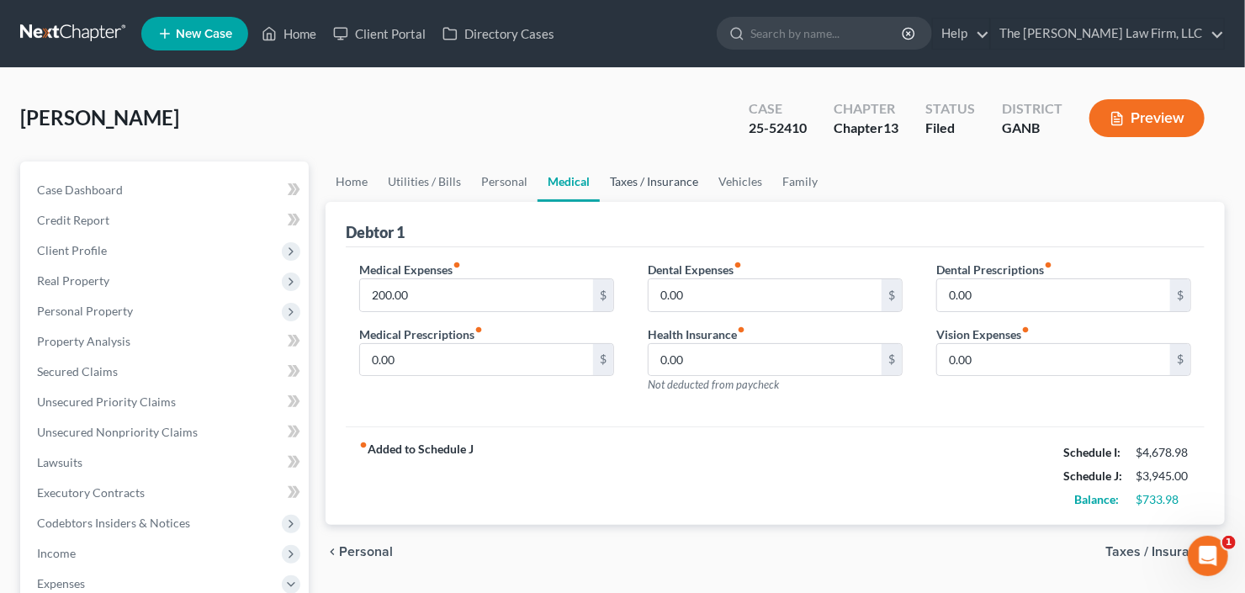
click at [663, 176] on link "Taxes / Insurance" at bounding box center [654, 182] width 109 height 40
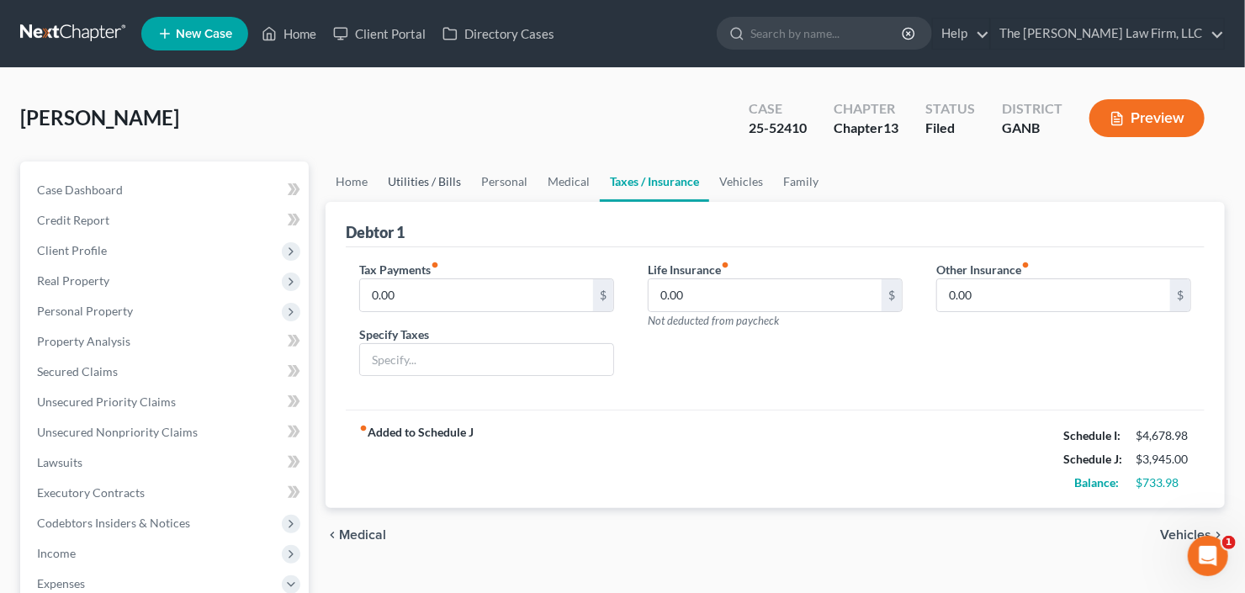
click at [453, 182] on link "Utilities / Bills" at bounding box center [424, 182] width 93 height 40
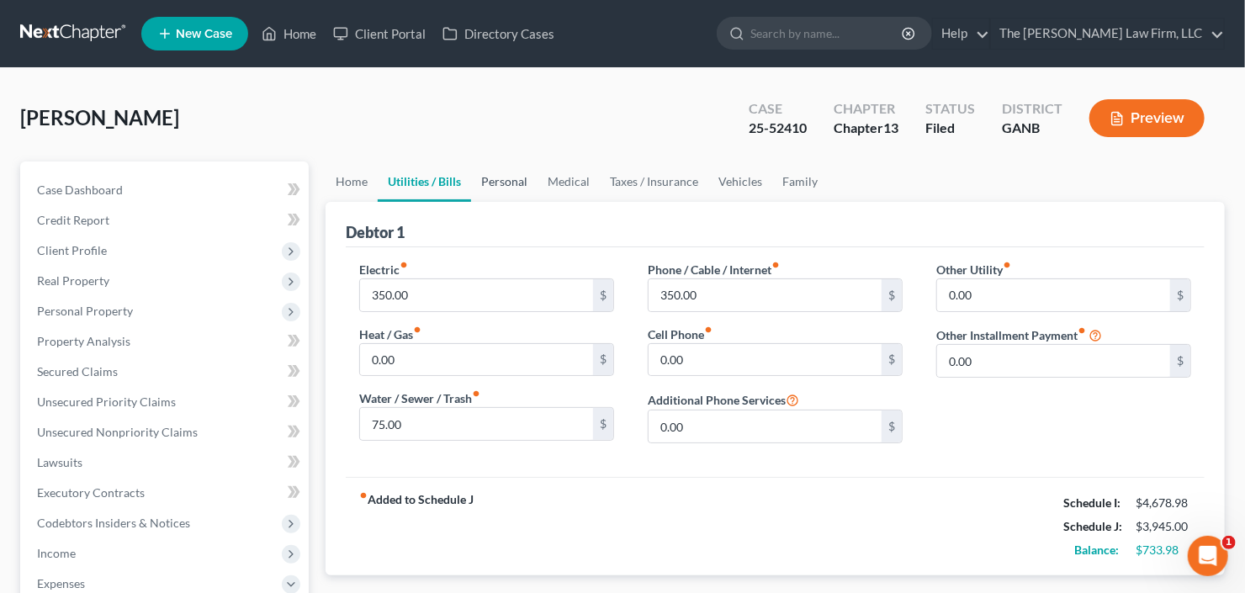
click at [519, 179] on link "Personal" at bounding box center [504, 182] width 66 height 40
